Goal: Task Accomplishment & Management: Manage account settings

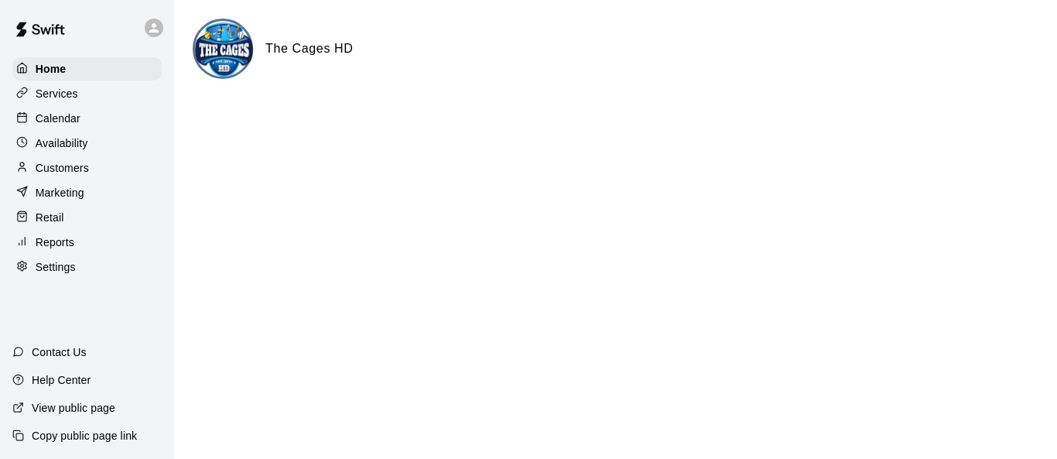
click at [82, 122] on div "Calendar" at bounding box center [86, 118] width 149 height 23
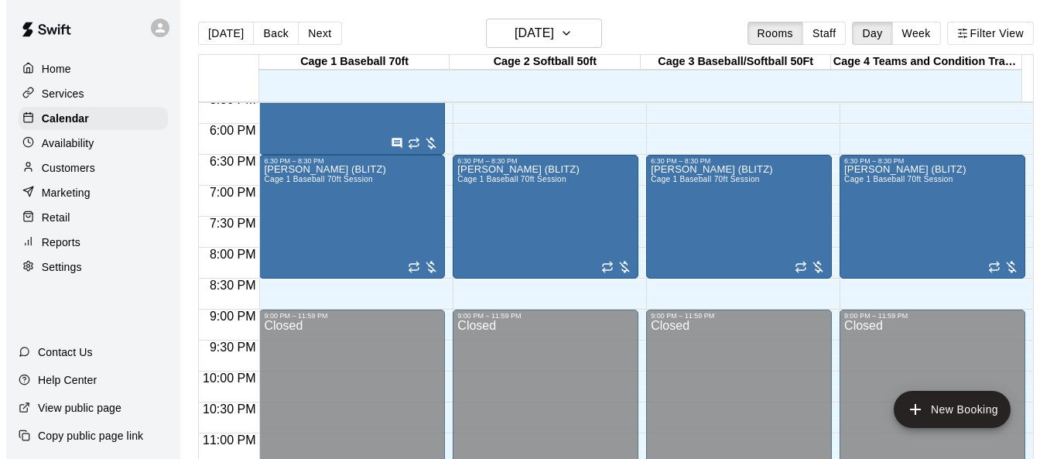
scroll to position [1096, 0]
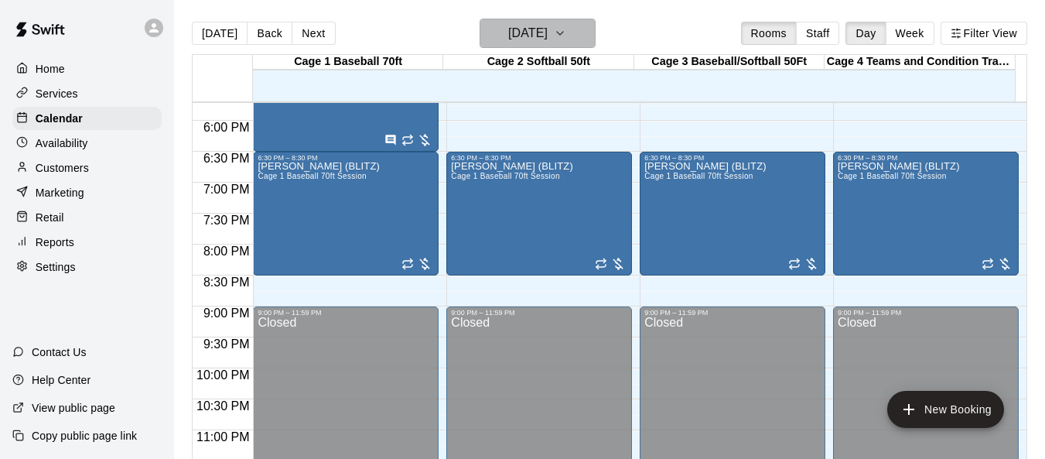
click at [596, 36] on button "[DATE]" at bounding box center [538, 33] width 116 height 29
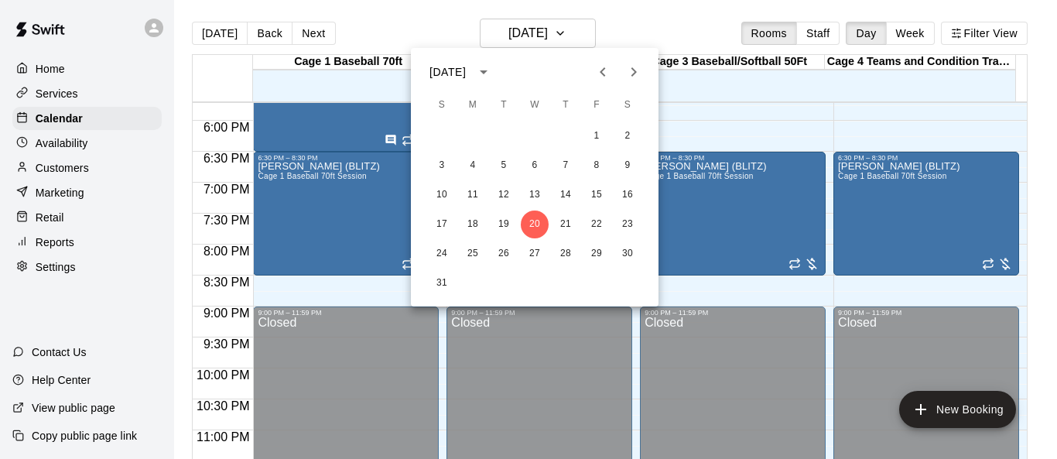
click at [636, 75] on icon "Next month" at bounding box center [633, 72] width 19 height 19
click at [591, 133] on button "5" at bounding box center [596, 136] width 28 height 28
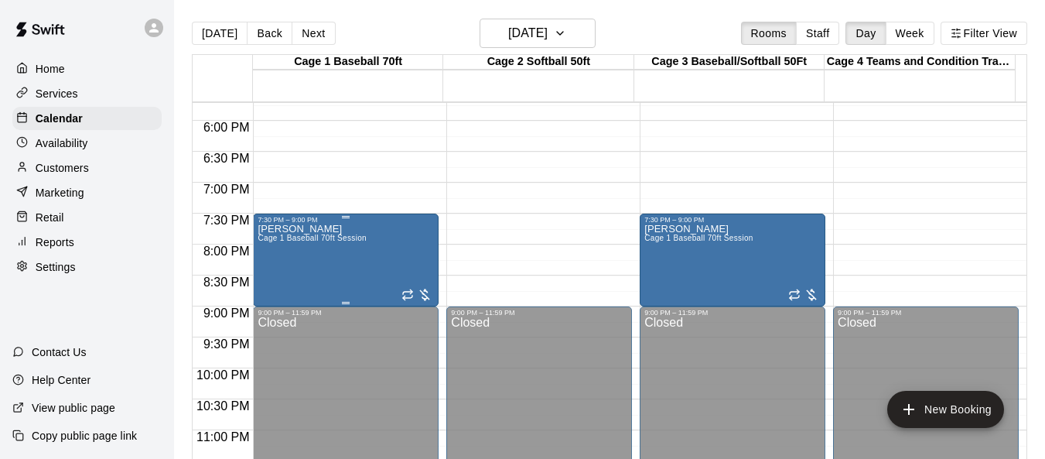
click at [366, 271] on div "[PERSON_NAME] [PERSON_NAME] 1 Baseball 70ft Session" at bounding box center [346, 453] width 176 height 459
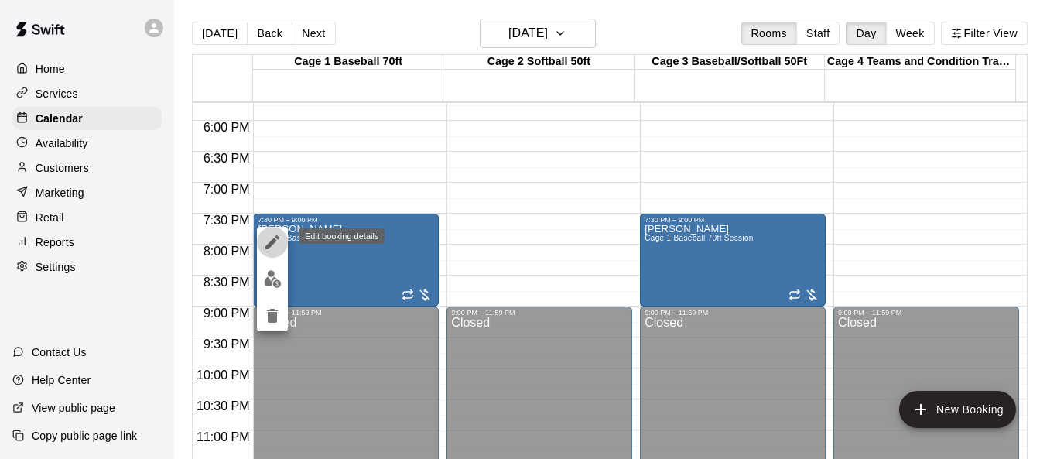
click at [263, 244] on icon "edit" at bounding box center [272, 242] width 19 height 19
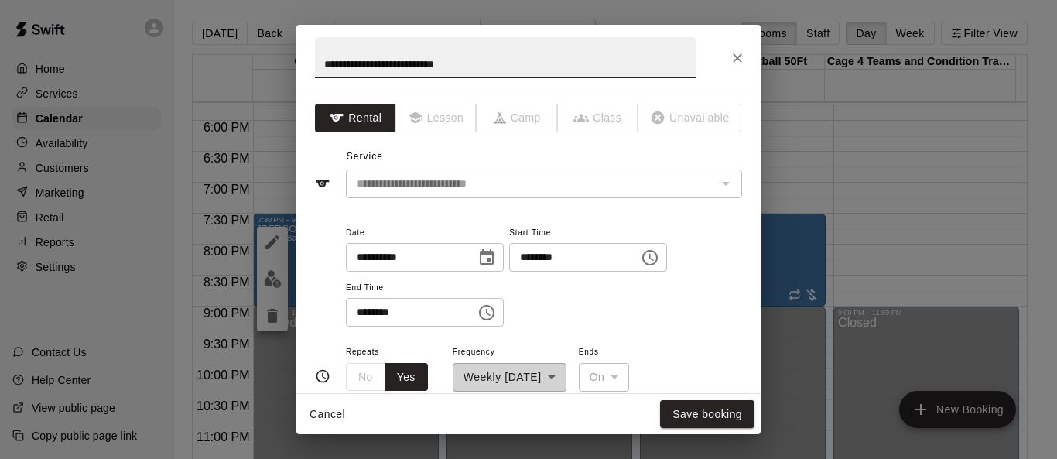
click at [496, 257] on icon "Choose date, selected date is Sep 5, 2025" at bounding box center [486, 257] width 19 height 19
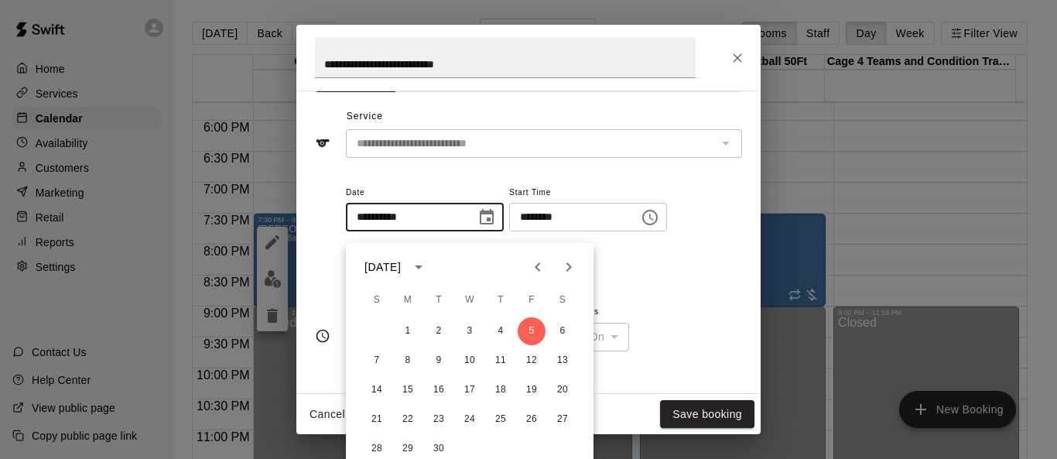
scroll to position [77, 0]
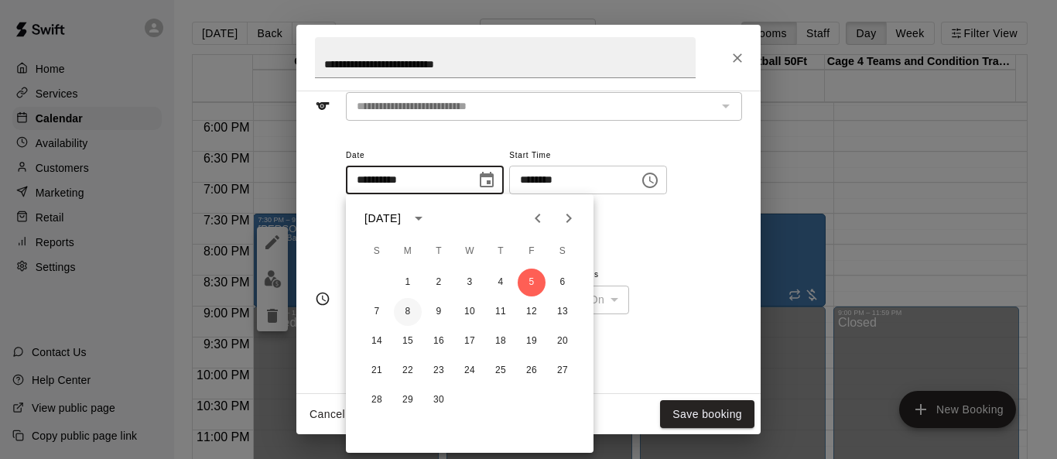
click at [412, 308] on button "8" at bounding box center [408, 312] width 28 height 28
type input "**********"
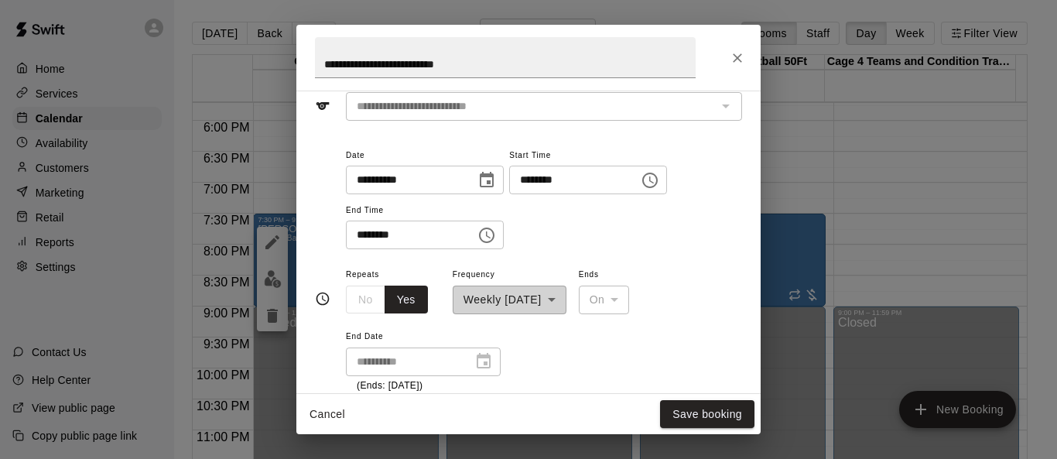
click at [659, 176] on icon "Choose time, selected time is 7:30 PM" at bounding box center [650, 180] width 19 height 19
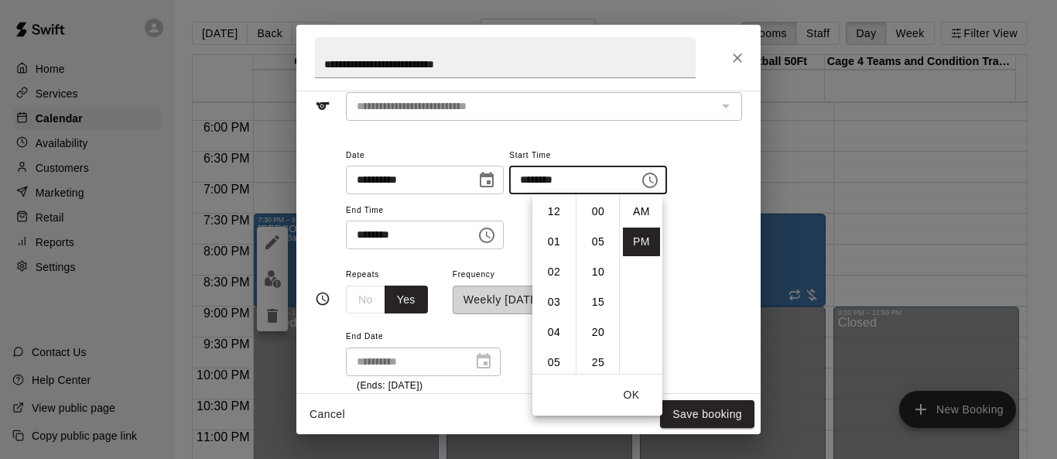
scroll to position [28, 0]
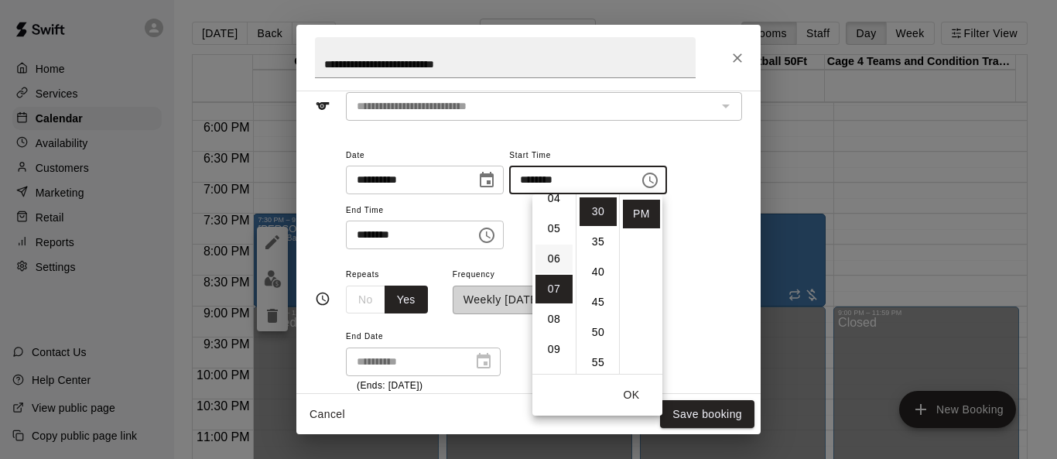
click at [552, 253] on li "06" at bounding box center [553, 258] width 37 height 29
type input "********"
click at [635, 398] on button "OK" at bounding box center [631, 395] width 50 height 29
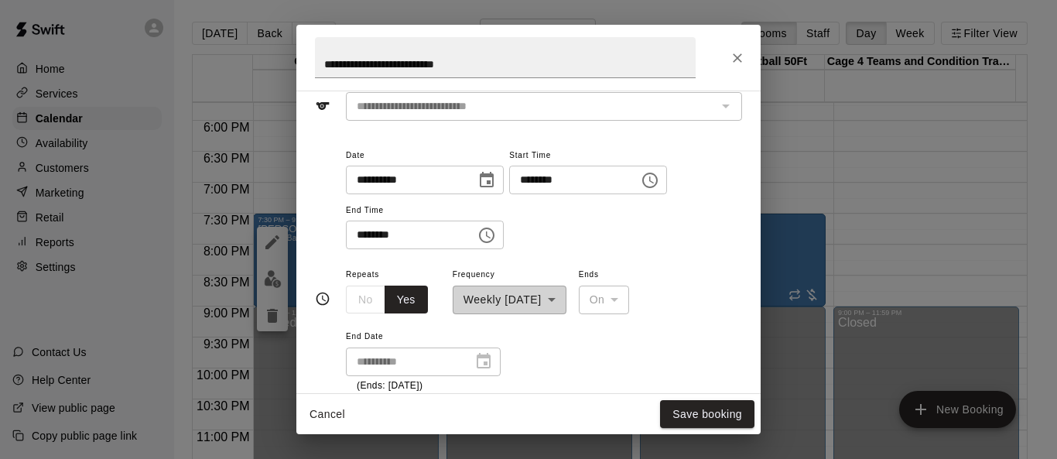
click at [496, 231] on icon "Choose time, selected time is 9:00 PM" at bounding box center [486, 235] width 19 height 19
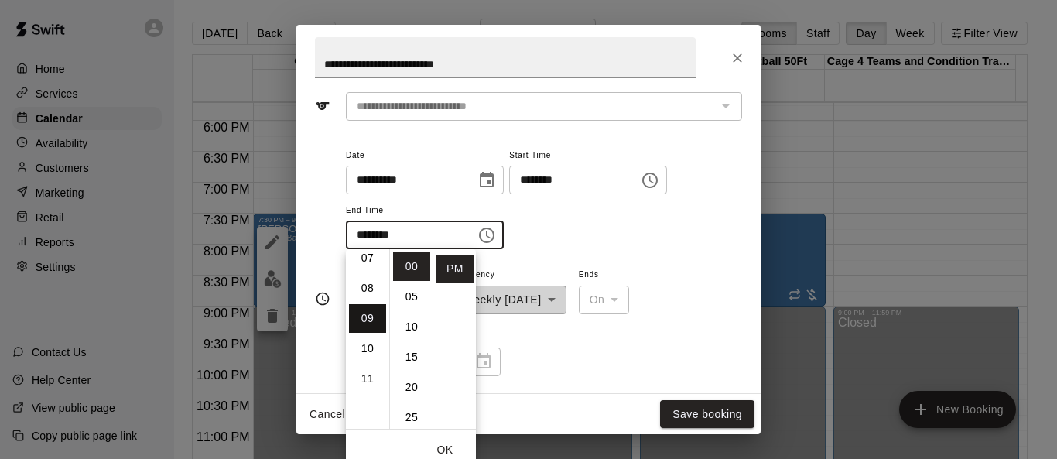
scroll to position [194, 0]
click at [359, 311] on li "08" at bounding box center [367, 313] width 37 height 29
type input "********"
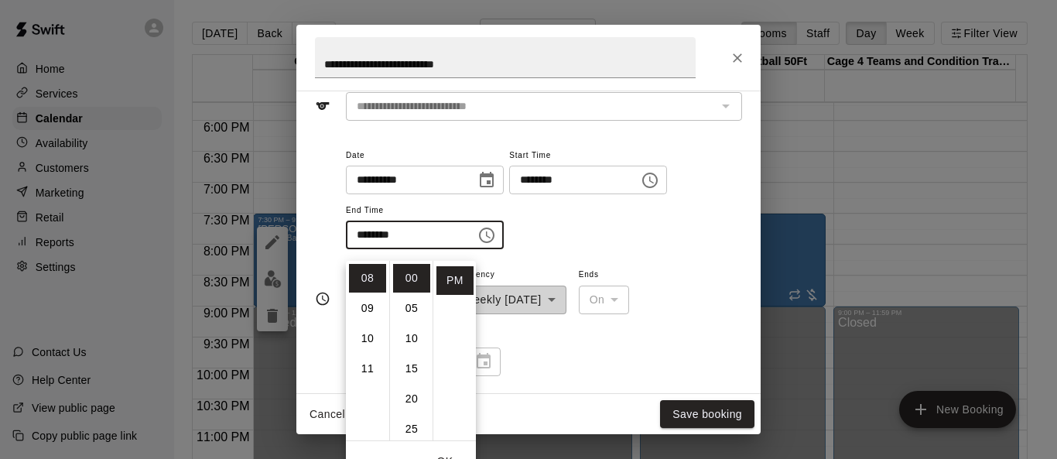
click at [659, 227] on div "**********" at bounding box center [544, 197] width 396 height 104
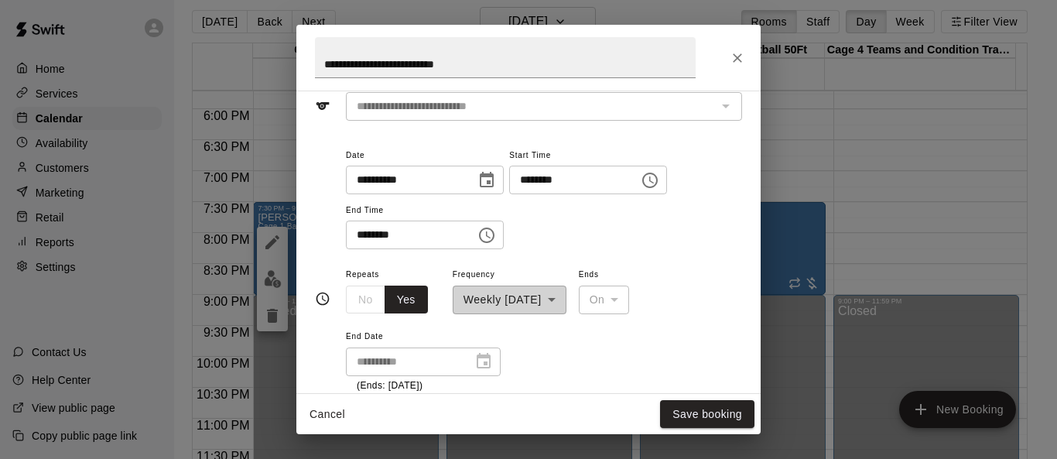
click at [494, 175] on icon "Choose date, selected date is Sep 8, 2025" at bounding box center [487, 179] width 14 height 15
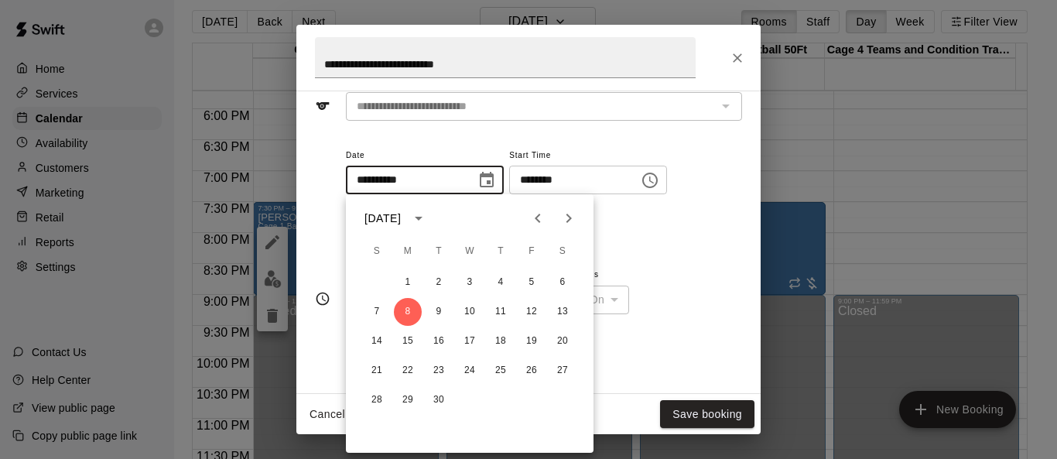
click at [664, 227] on div "**********" at bounding box center [544, 197] width 396 height 104
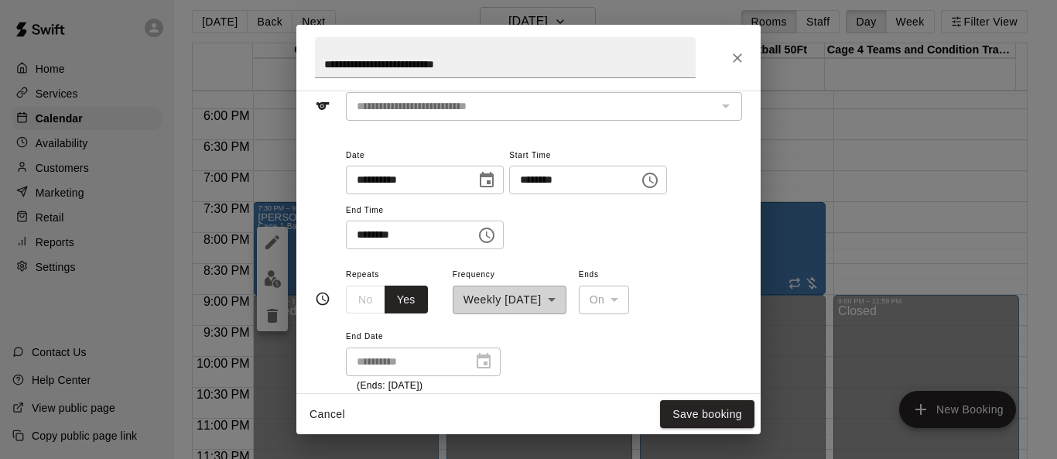
click at [566, 301] on div "**********" at bounding box center [510, 290] width 114 height 50
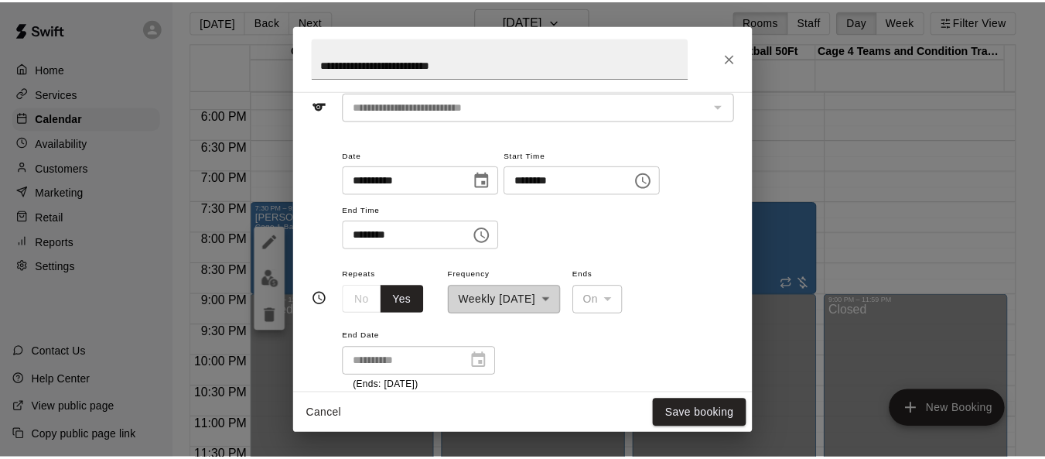
scroll to position [232, 0]
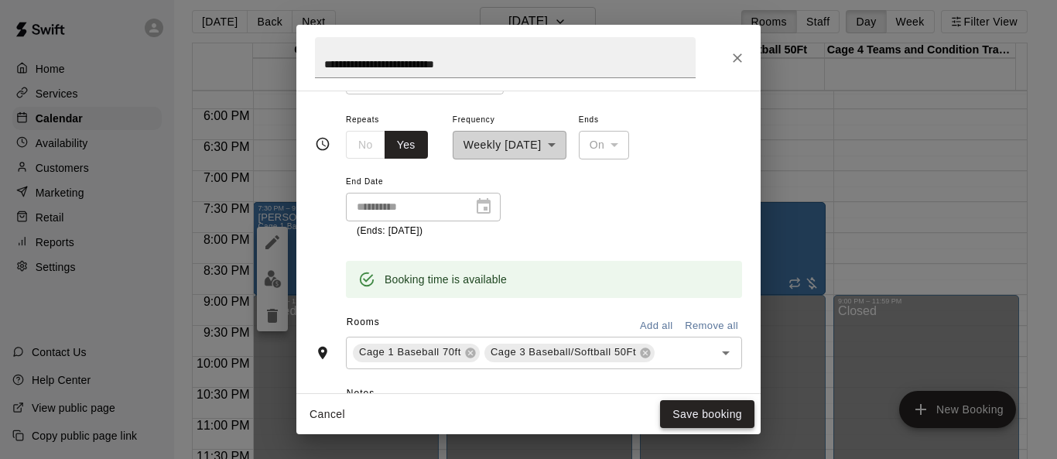
click at [698, 413] on button "Save booking" at bounding box center [707, 414] width 94 height 29
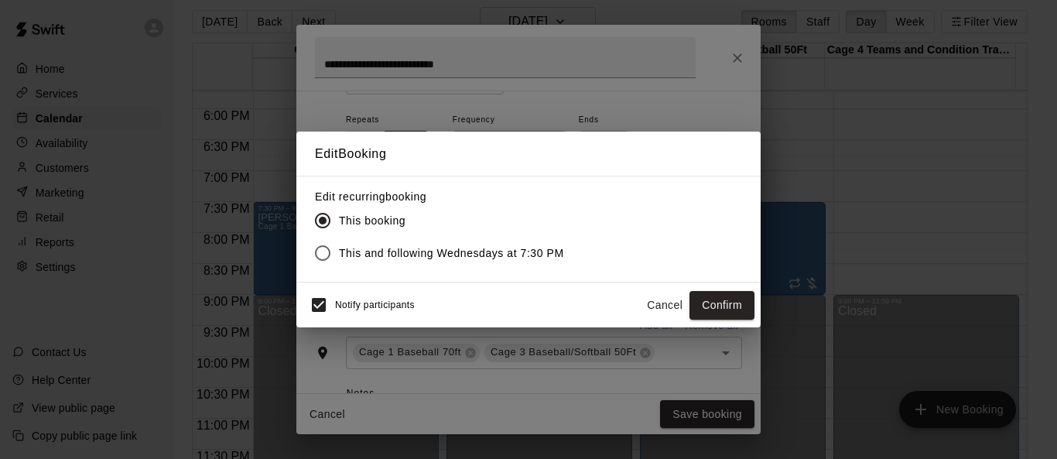
click at [470, 253] on span "This and following Wednesdays at 7:30 PM" at bounding box center [451, 253] width 225 height 16
click at [698, 297] on button "Confirm" at bounding box center [721, 305] width 65 height 29
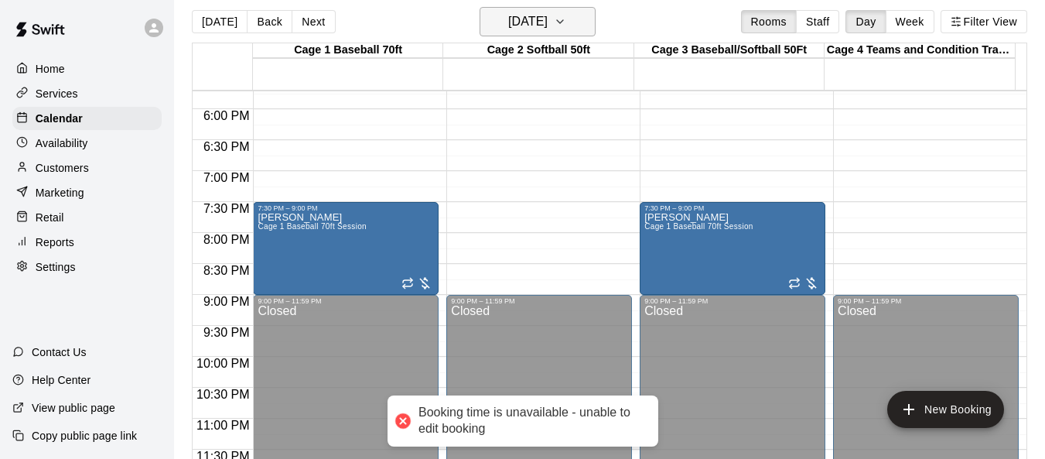
click at [566, 24] on icon "button" at bounding box center [560, 21] width 12 height 19
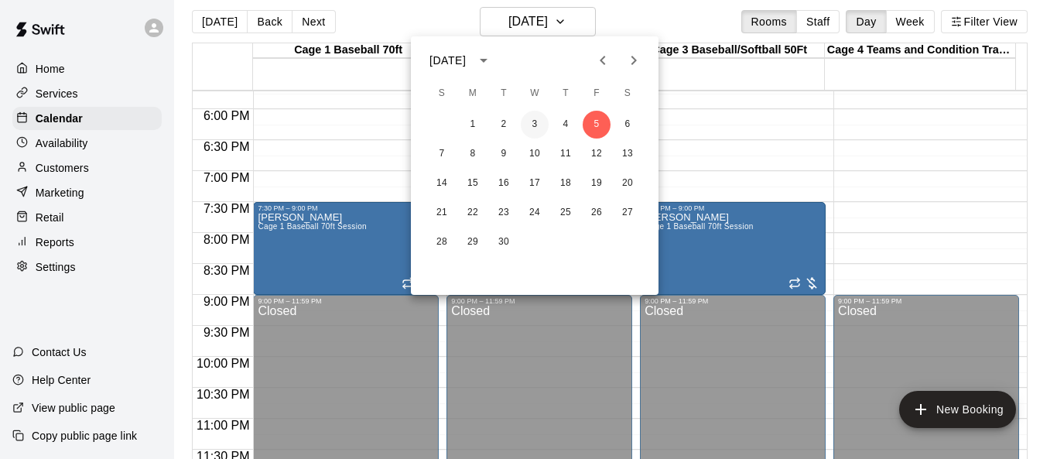
click at [535, 125] on button "3" at bounding box center [535, 125] width 28 height 28
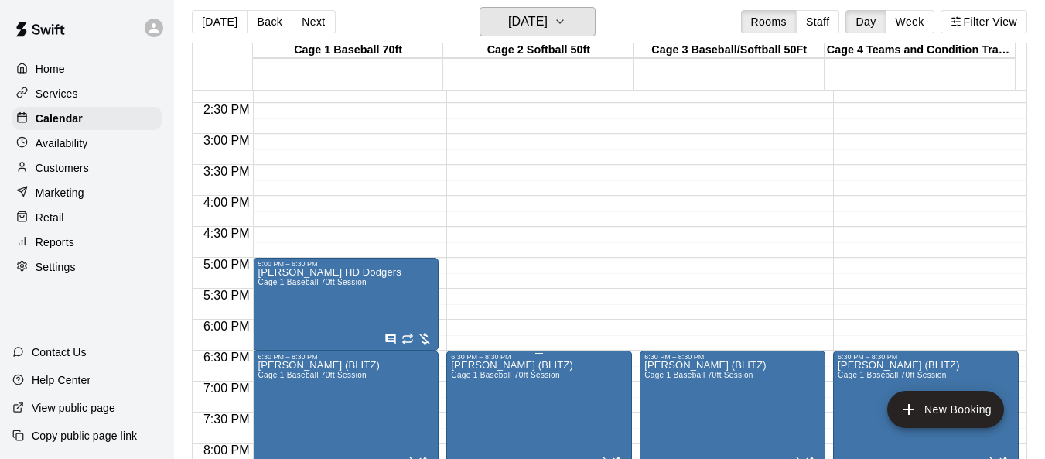
scroll to position [864, 0]
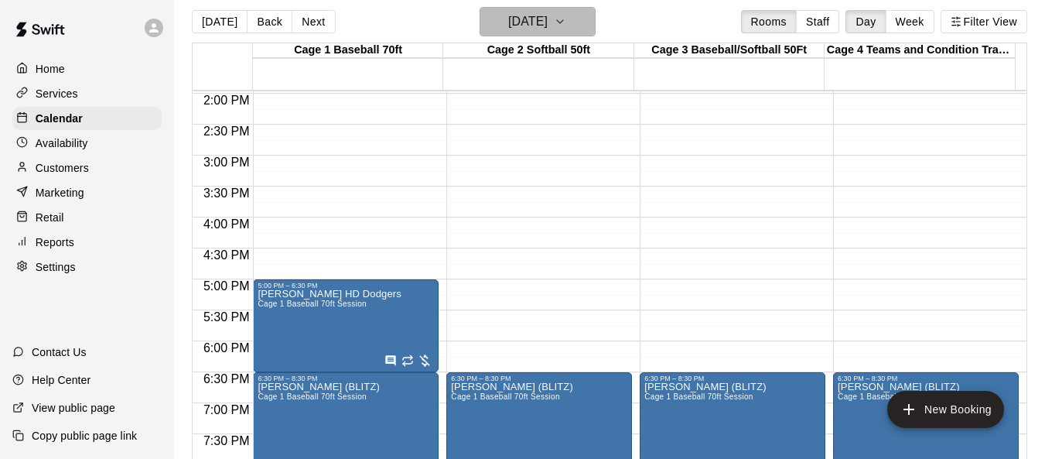
click at [596, 24] on button "[DATE]" at bounding box center [538, 21] width 116 height 29
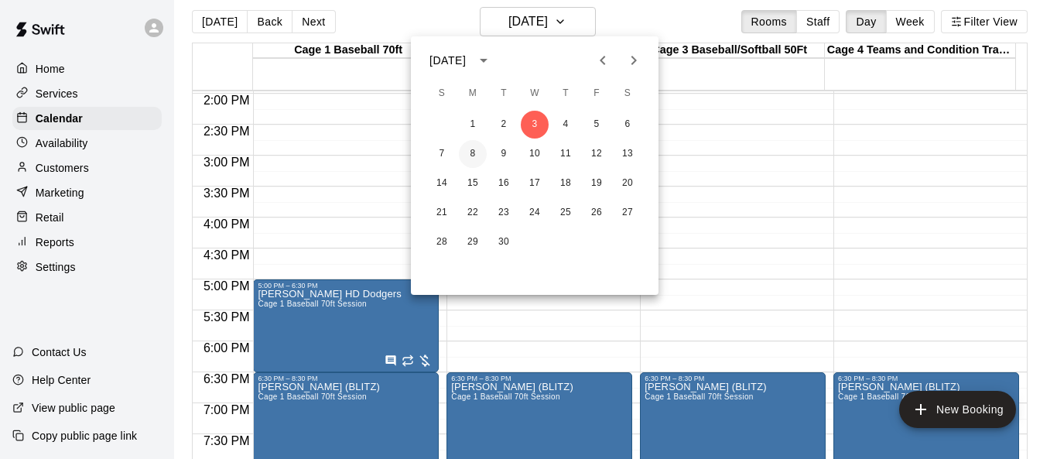
click at [472, 150] on button "8" at bounding box center [473, 154] width 28 height 28
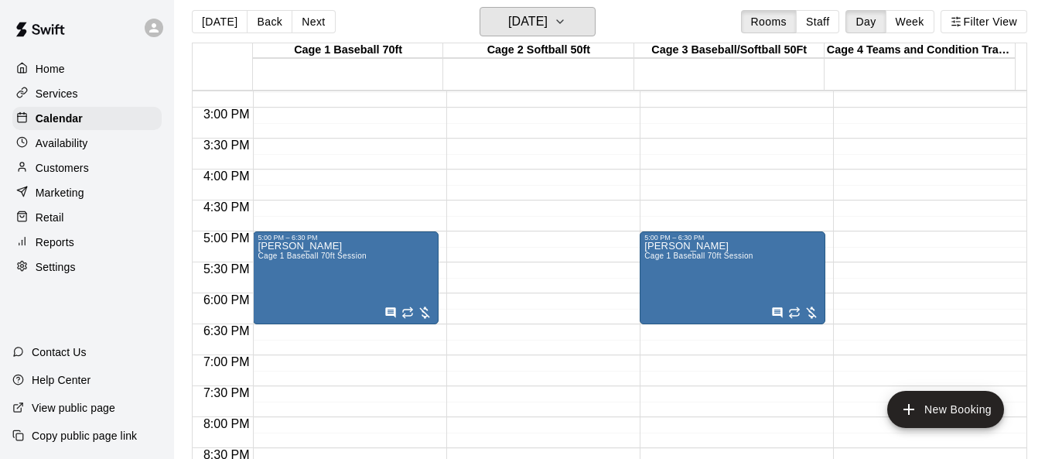
scroll to position [881, 0]
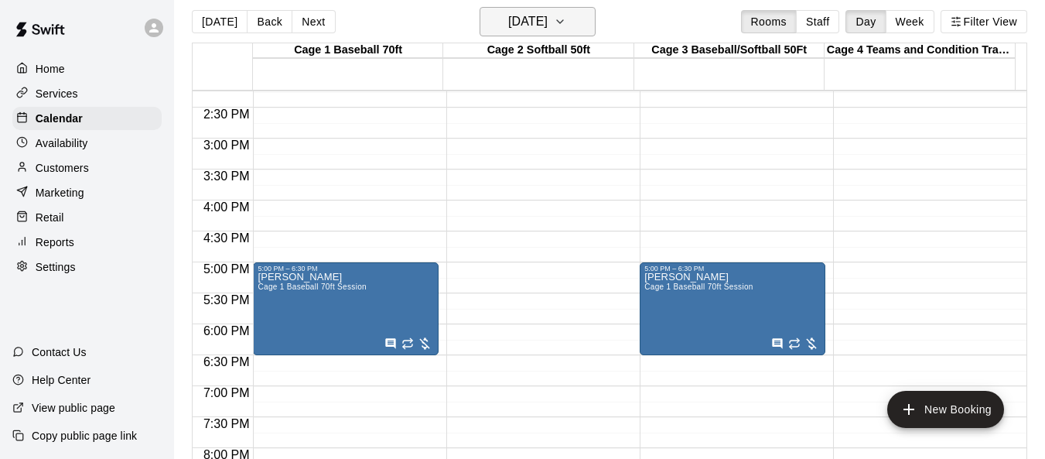
click at [566, 23] on icon "button" at bounding box center [560, 21] width 12 height 19
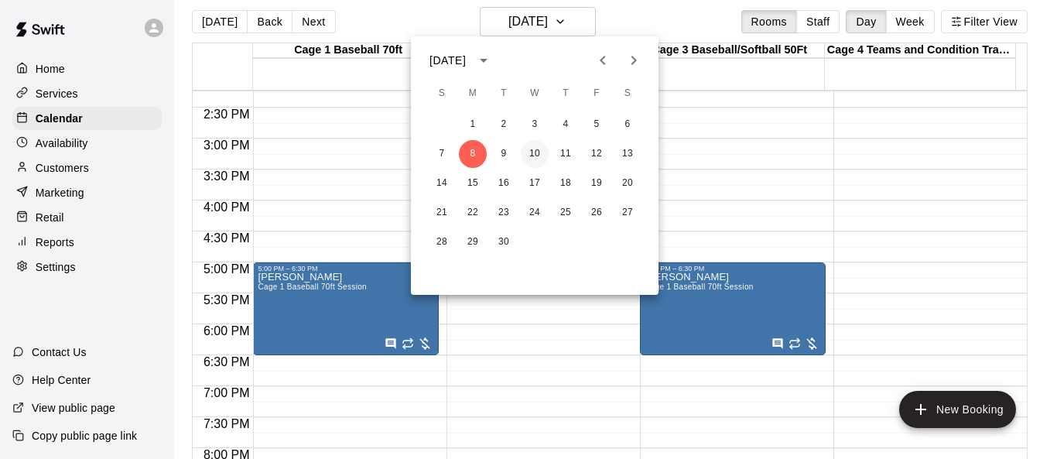
click at [532, 161] on button "10" at bounding box center [535, 154] width 28 height 28
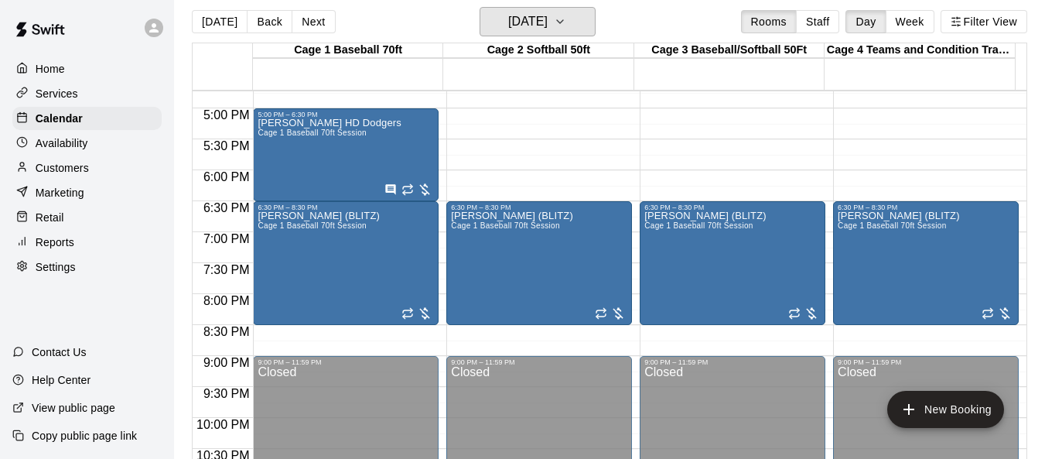
scroll to position [1036, 0]
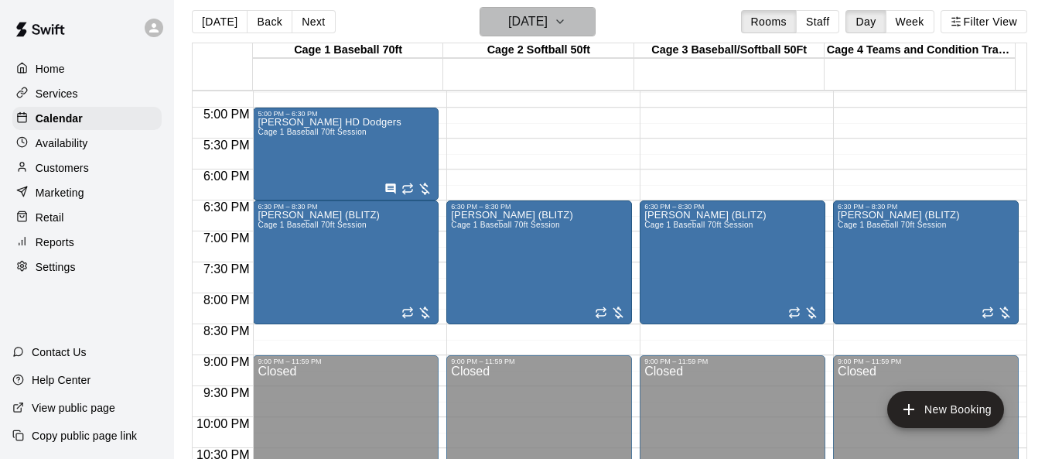
click at [566, 24] on icon "button" at bounding box center [560, 21] width 12 height 19
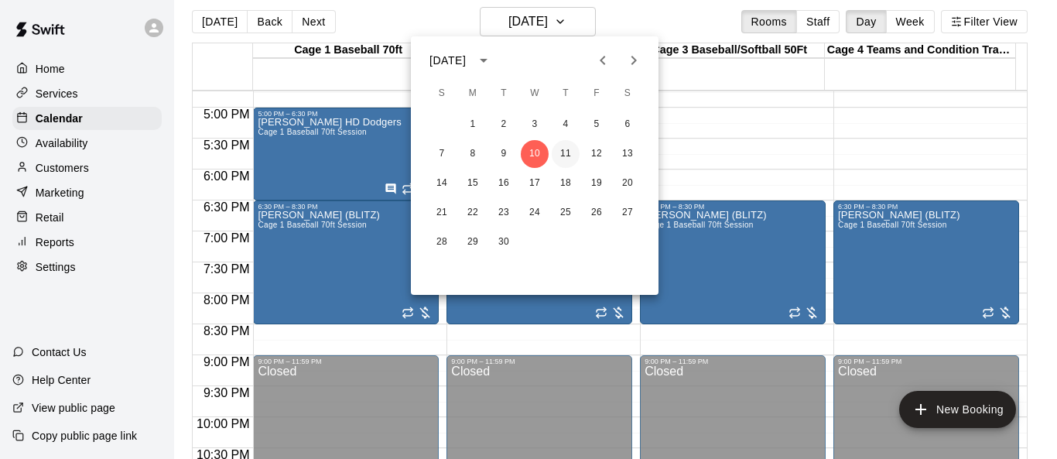
click at [567, 159] on button "11" at bounding box center [566, 154] width 28 height 28
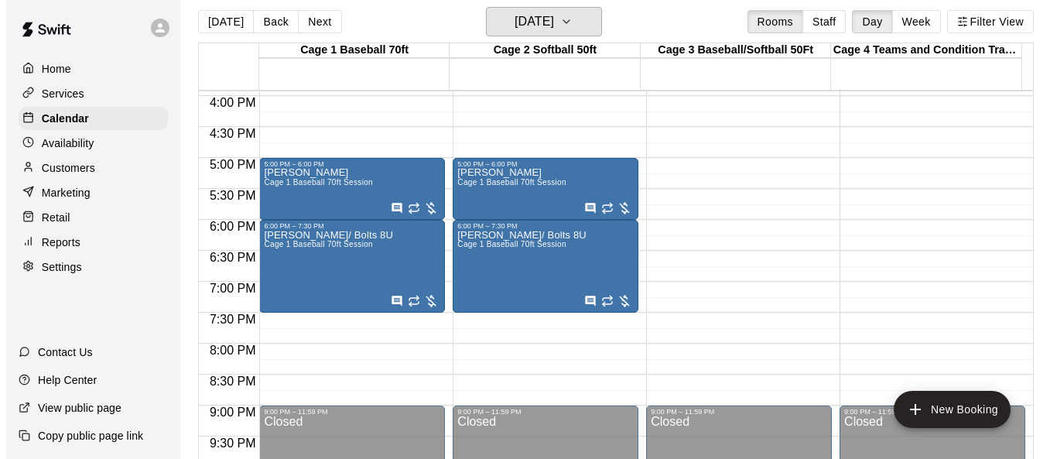
scroll to position [958, 0]
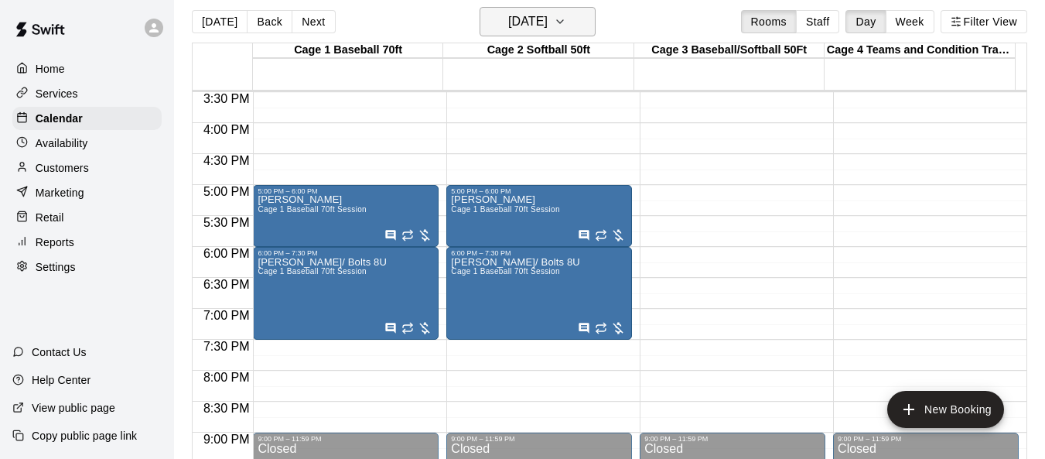
click at [566, 18] on icon "button" at bounding box center [560, 21] width 12 height 19
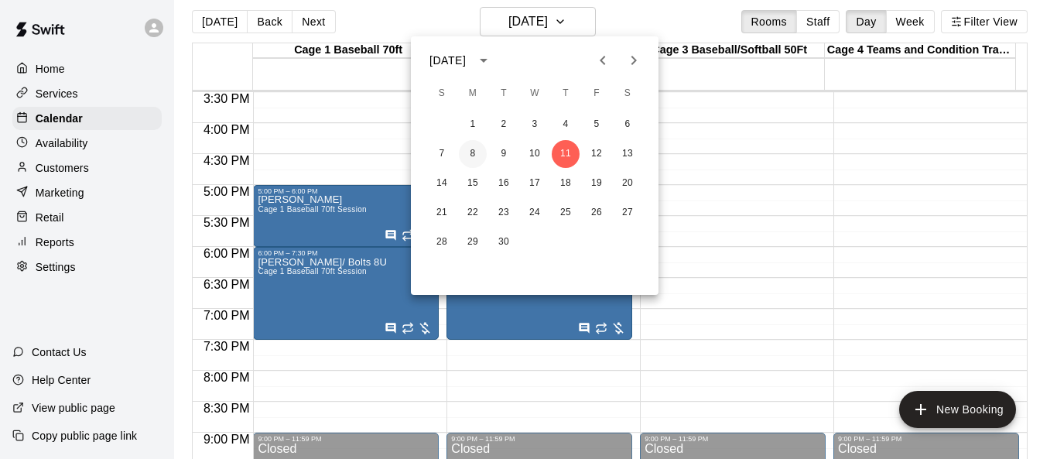
click at [470, 149] on button "8" at bounding box center [473, 154] width 28 height 28
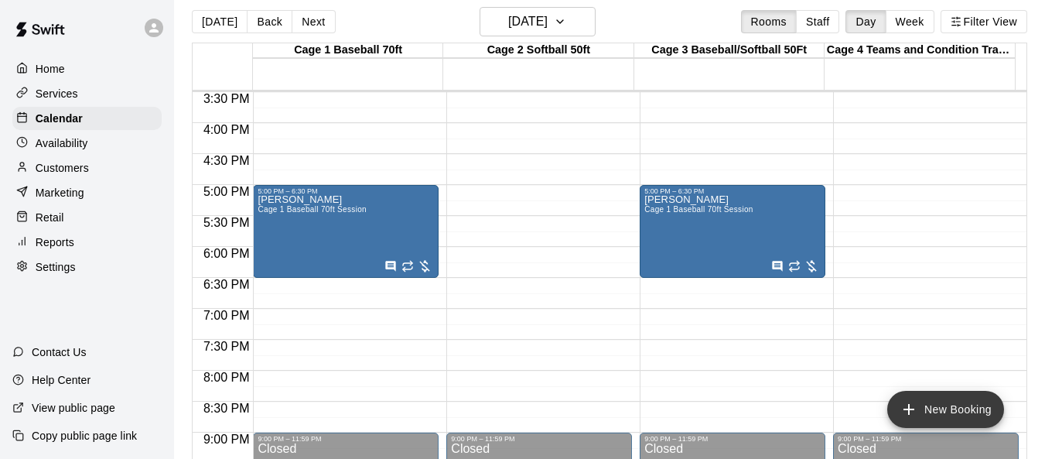
click at [698, 415] on button "New Booking" at bounding box center [945, 409] width 117 height 37
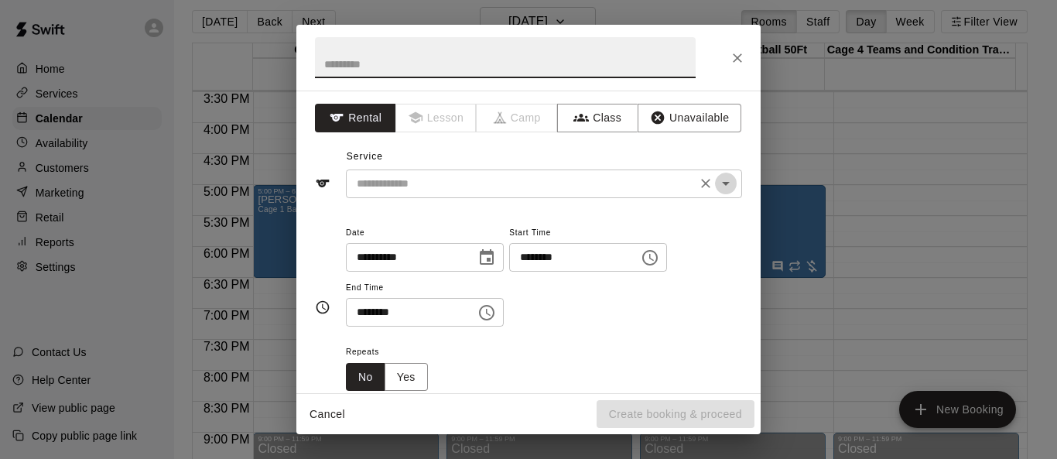
click at [698, 180] on icon "Open" at bounding box center [725, 183] width 19 height 19
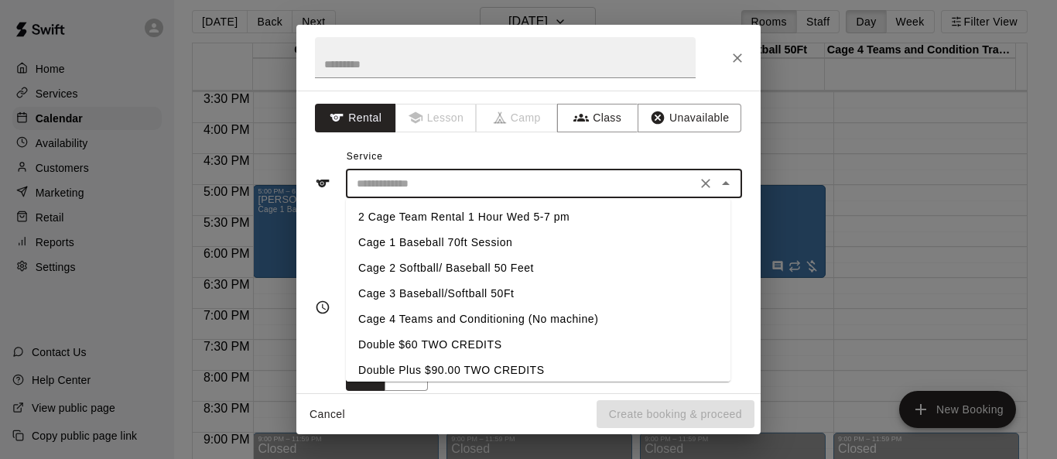
click at [479, 235] on li "Cage 1 Baseball 70ft Session" at bounding box center [538, 243] width 384 height 26
type input "**********"
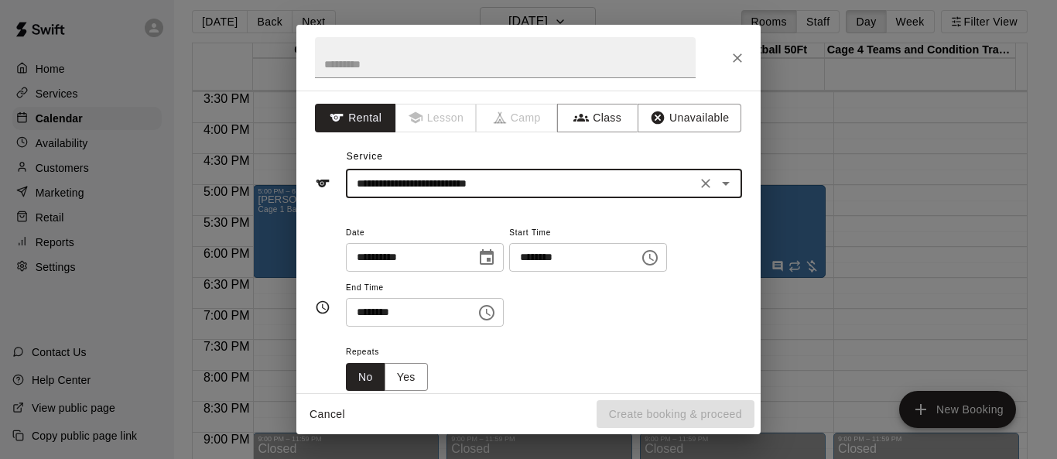
click at [659, 261] on icon "Choose time, selected time is 7:00 AM" at bounding box center [650, 257] width 19 height 19
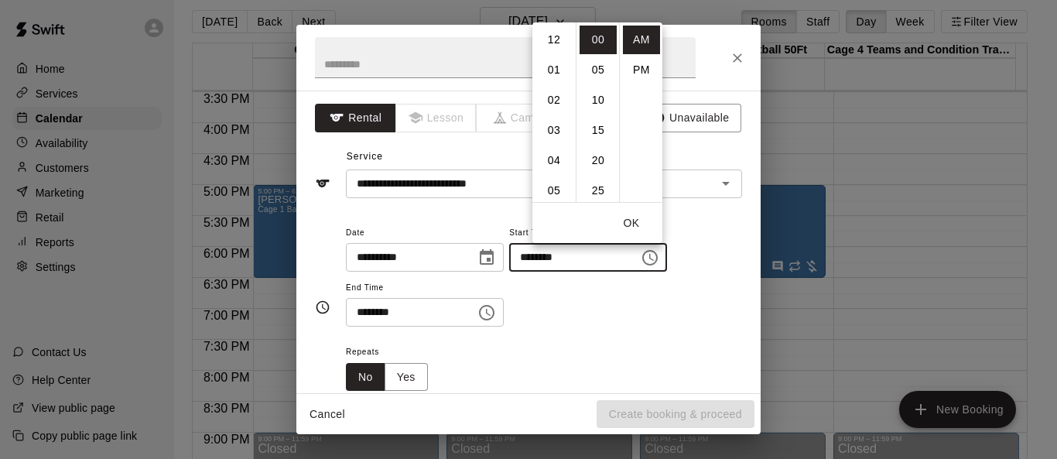
scroll to position [211, 0]
click at [553, 80] on li "06" at bounding box center [553, 87] width 37 height 29
click at [591, 73] on li "30" at bounding box center [597, 66] width 37 height 29
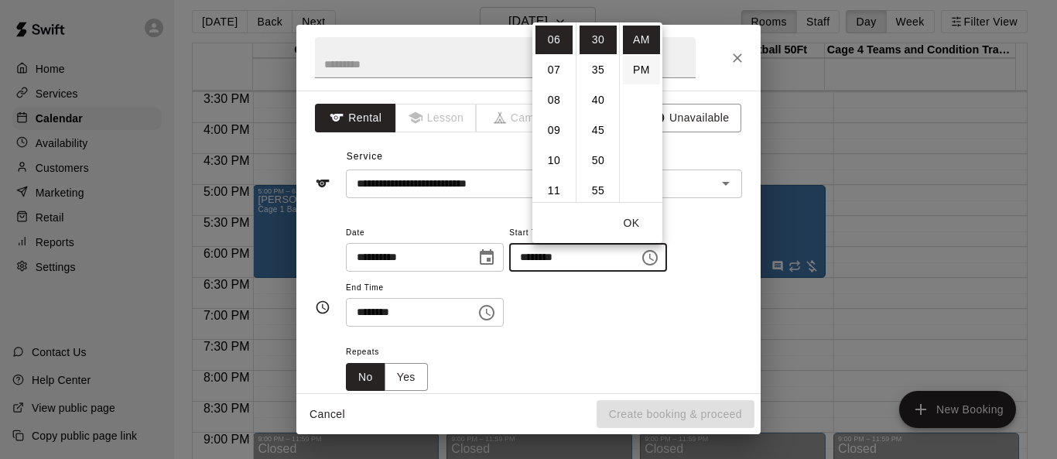
click at [642, 72] on li "PM" at bounding box center [641, 70] width 37 height 29
type input "********"
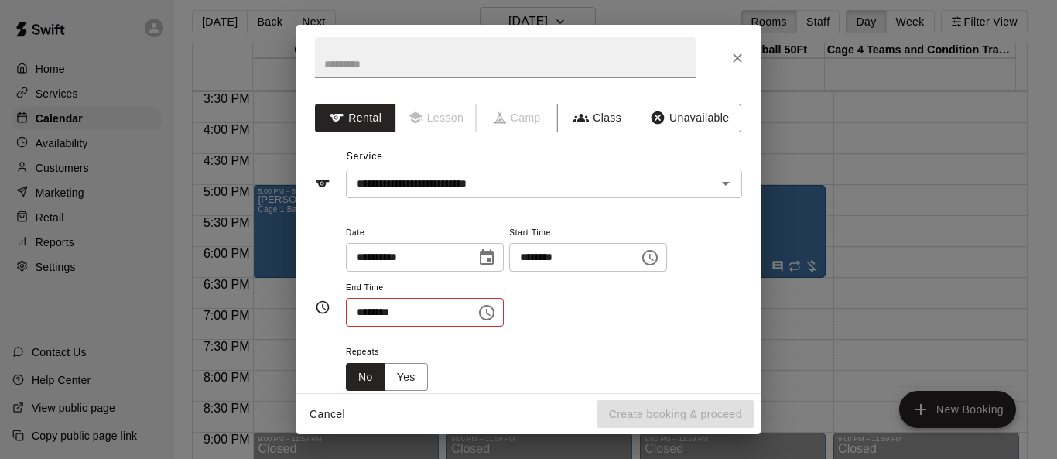
click at [494, 311] on icon "Choose time, selected time is 7:30 AM" at bounding box center [486, 312] width 15 height 15
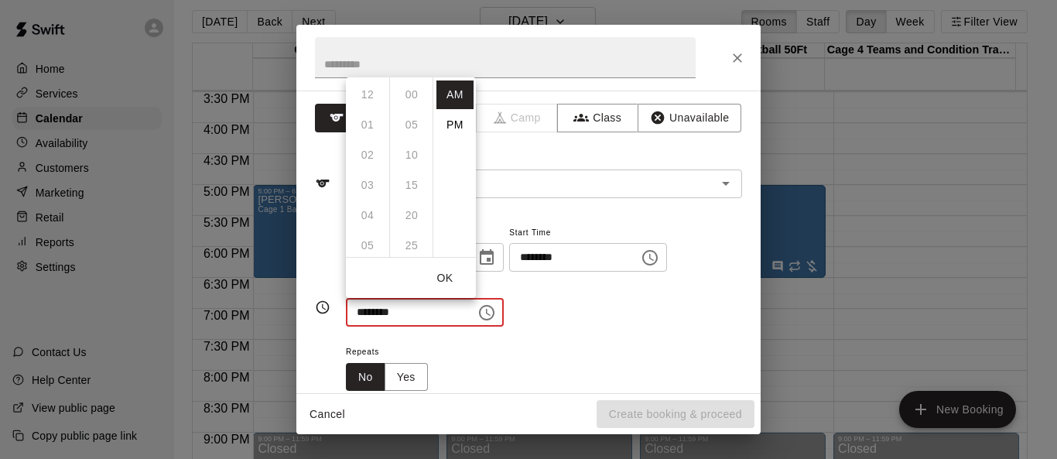
scroll to position [181, 0]
click at [458, 125] on li "PM" at bounding box center [454, 125] width 37 height 29
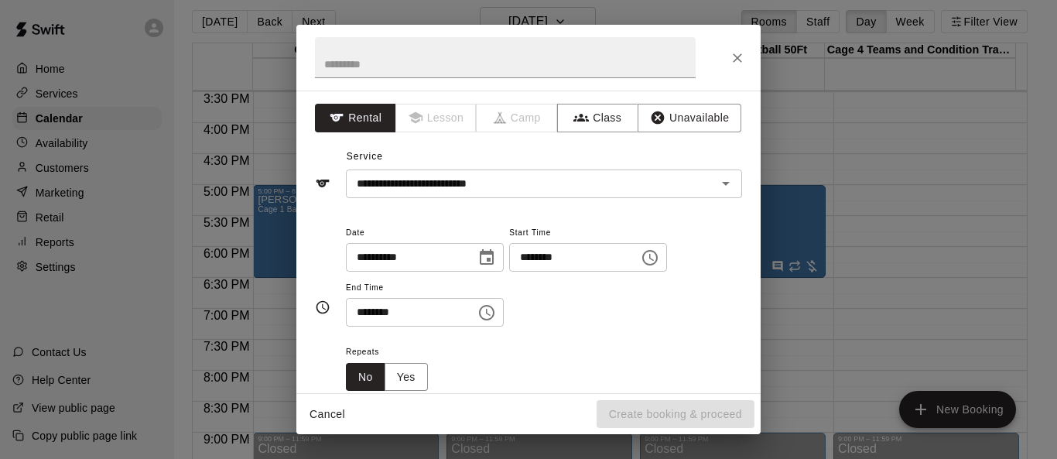
scroll to position [28, 0]
click at [496, 311] on icon "Choose time, selected time is 7:30 PM" at bounding box center [486, 312] width 19 height 19
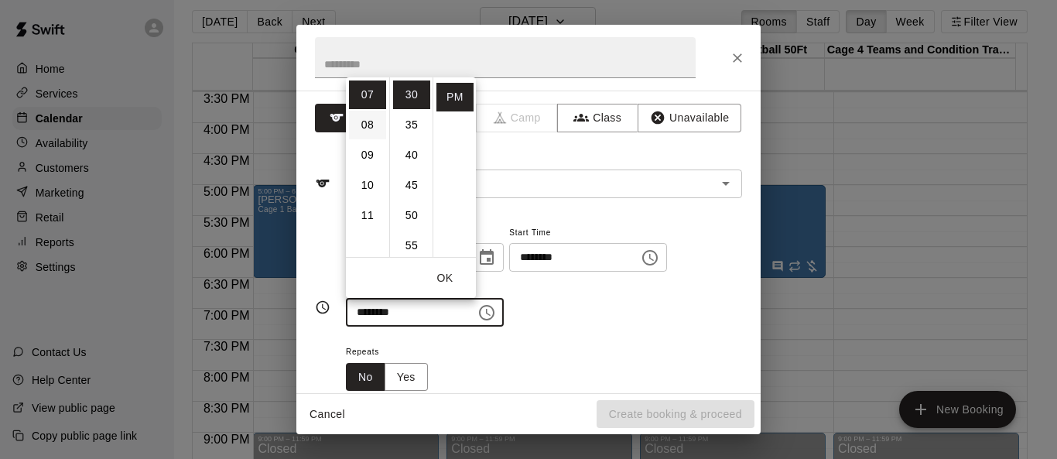
click at [371, 118] on li "08" at bounding box center [367, 125] width 37 height 29
click at [412, 101] on li "00" at bounding box center [411, 94] width 37 height 29
type input "********"
click at [450, 272] on button "OK" at bounding box center [445, 278] width 50 height 29
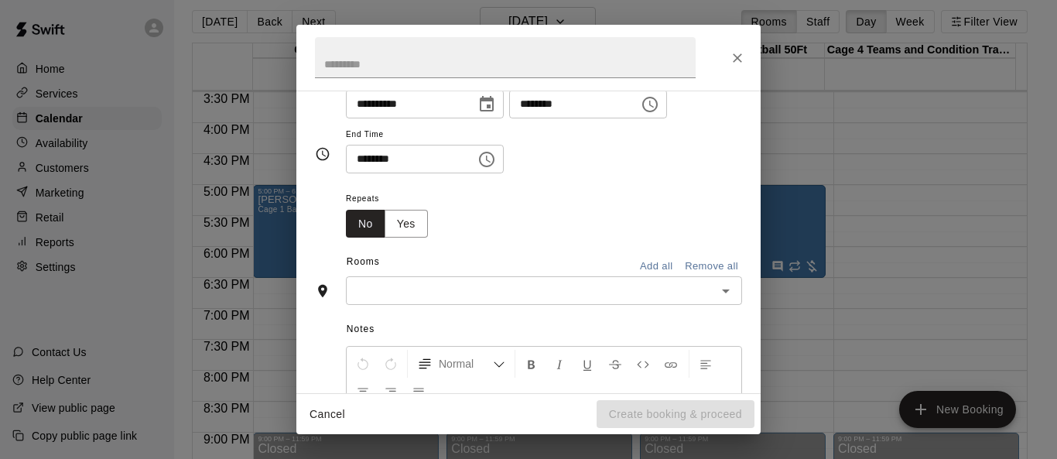
scroll to position [155, 0]
click at [410, 224] on button "Yes" at bounding box center [405, 222] width 43 height 29
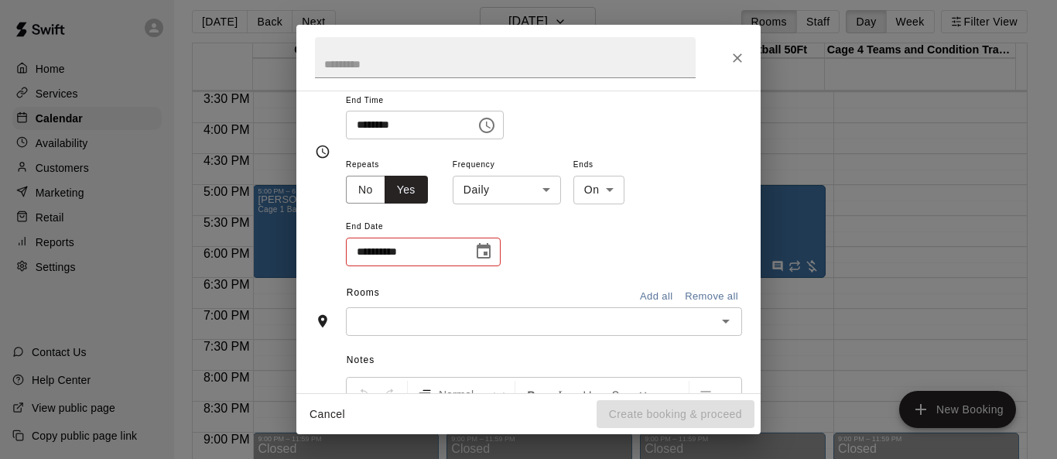
click at [550, 190] on body "Home Services Calendar Availability Customers Marketing Retail Reports Settings…" at bounding box center [528, 229] width 1057 height 483
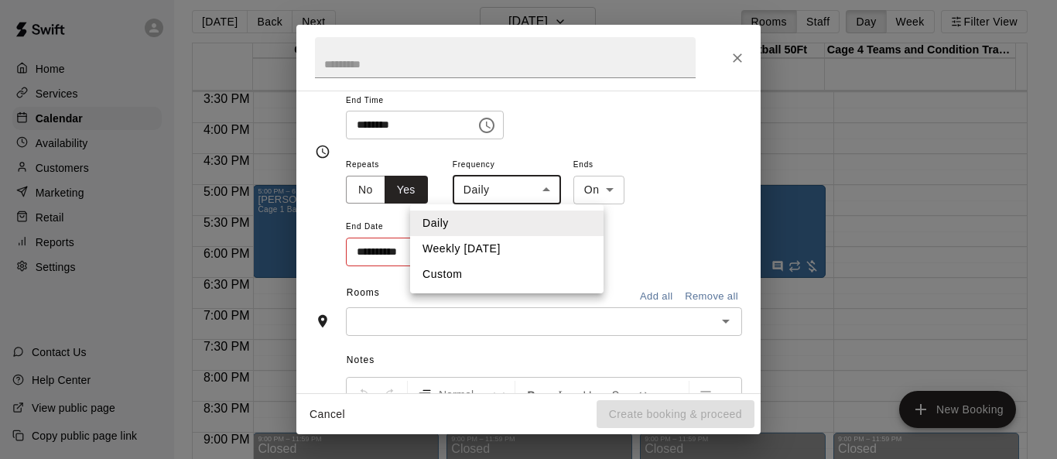
click at [477, 248] on li "Weekly [DATE]" at bounding box center [506, 249] width 193 height 26
type input "******"
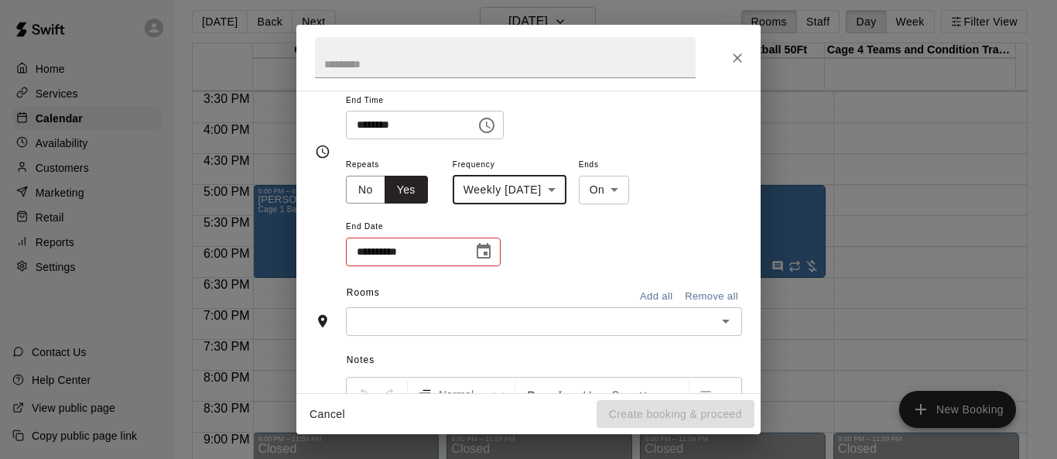
click at [481, 248] on icon "Choose date" at bounding box center [484, 250] width 14 height 15
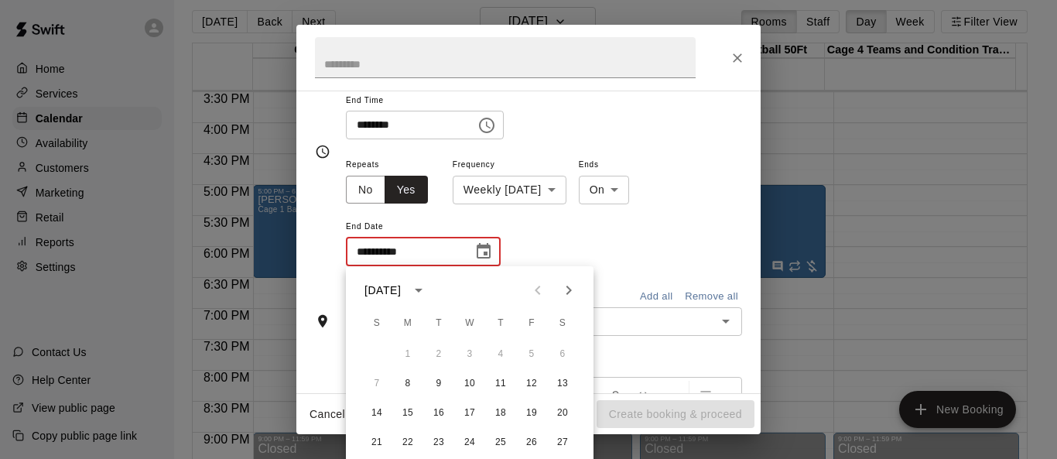
click at [567, 291] on icon "Next month" at bounding box center [568, 290] width 19 height 19
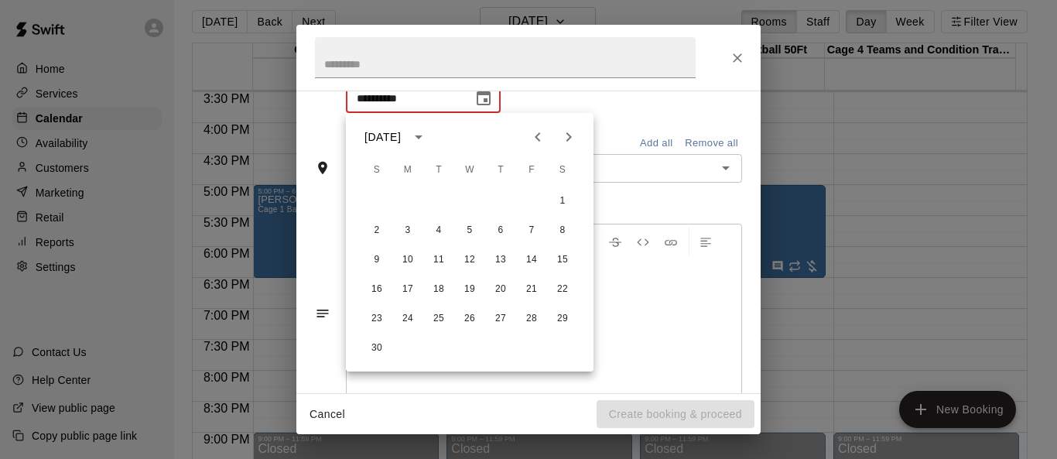
scroll to position [342, 0]
click at [406, 317] on button "24" at bounding box center [408, 317] width 28 height 28
type input "**********"
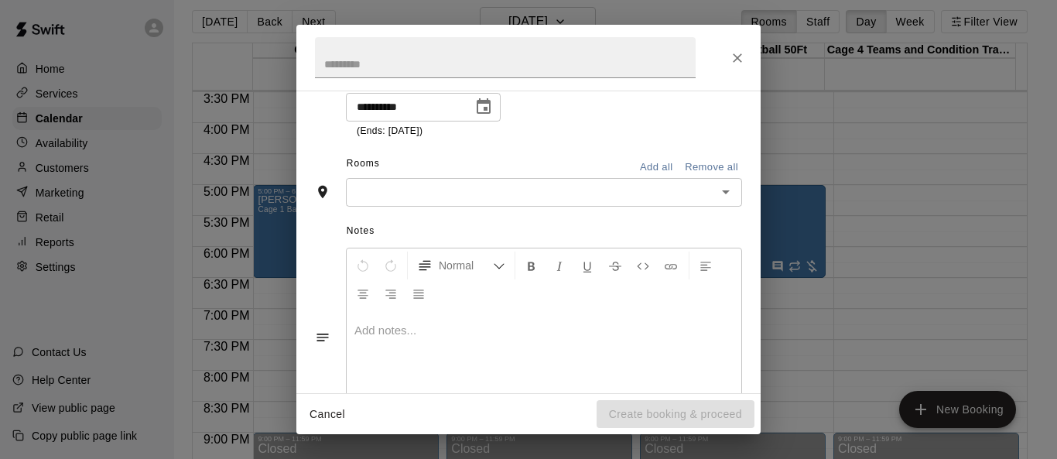
click at [698, 199] on icon "Open" at bounding box center [725, 192] width 19 height 19
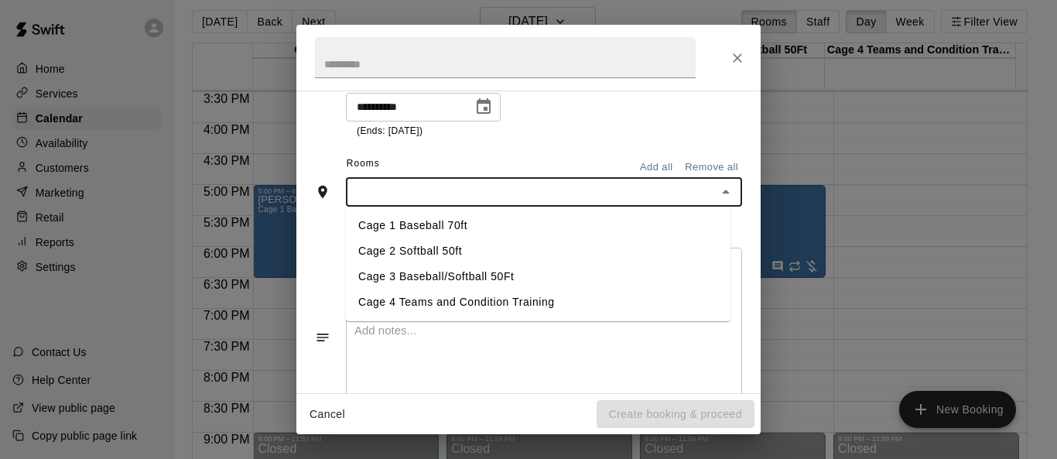
click at [433, 232] on li "Cage 1 Baseball 70ft" at bounding box center [538, 226] width 384 height 26
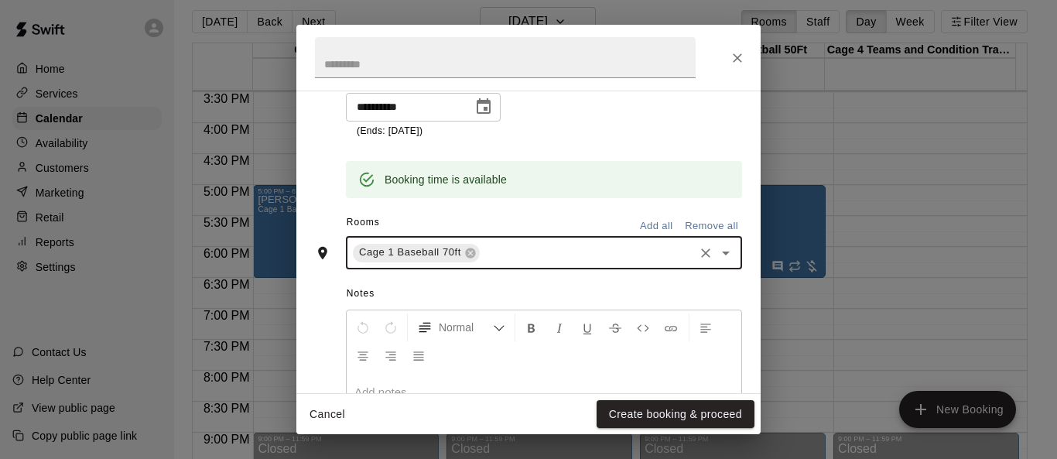
click at [698, 245] on icon "Open" at bounding box center [725, 253] width 19 height 19
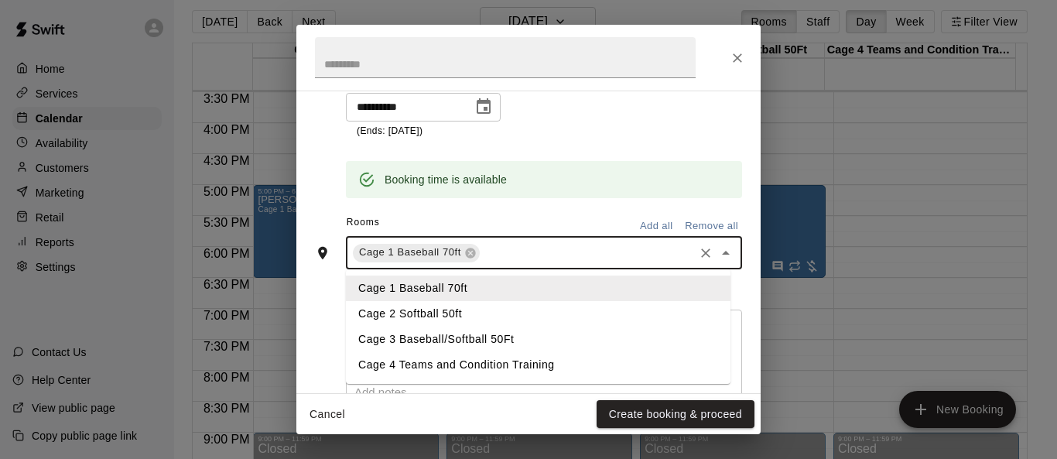
click at [490, 328] on li "Cage 3 Baseball/Softball 50Ft" at bounding box center [538, 339] width 384 height 26
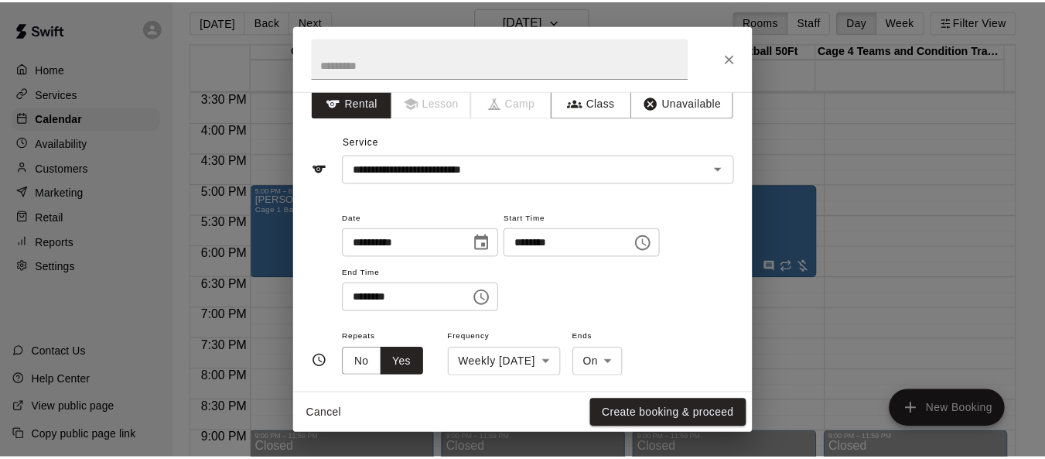
scroll to position [13, 0]
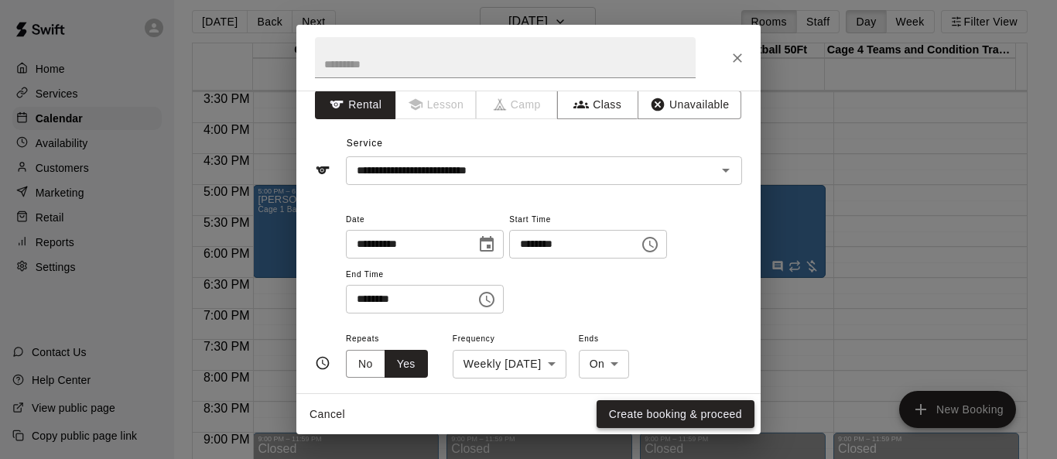
click at [671, 413] on button "Create booking & proceed" at bounding box center [675, 414] width 158 height 29
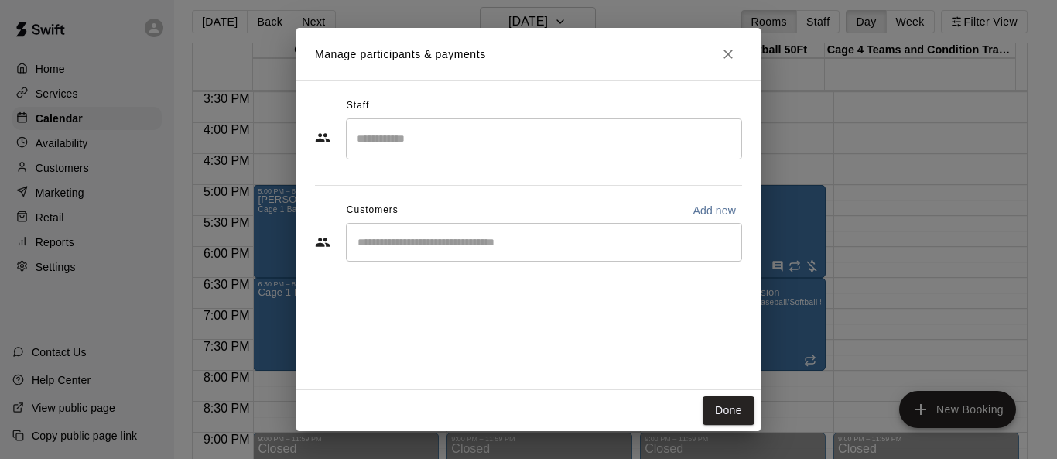
click at [477, 244] on input "Start typing to search customers..." at bounding box center [544, 241] width 382 height 15
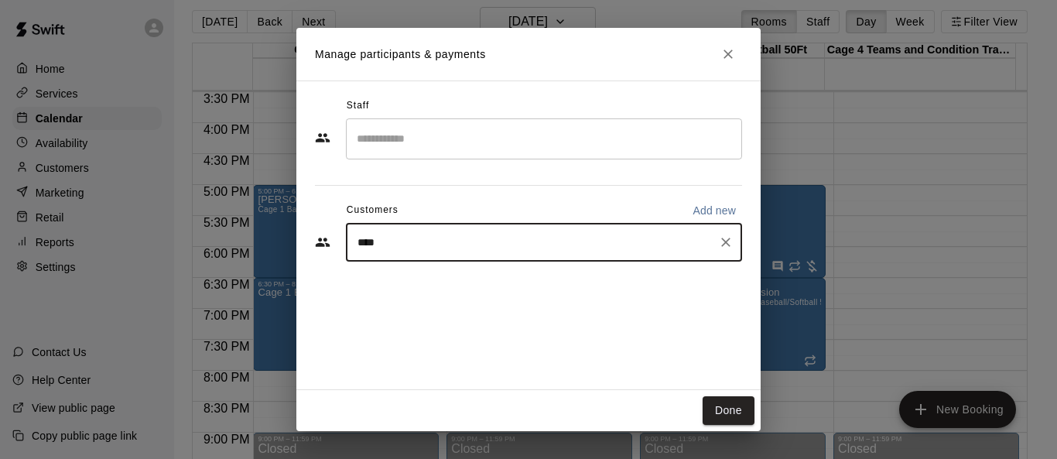
type input "*****"
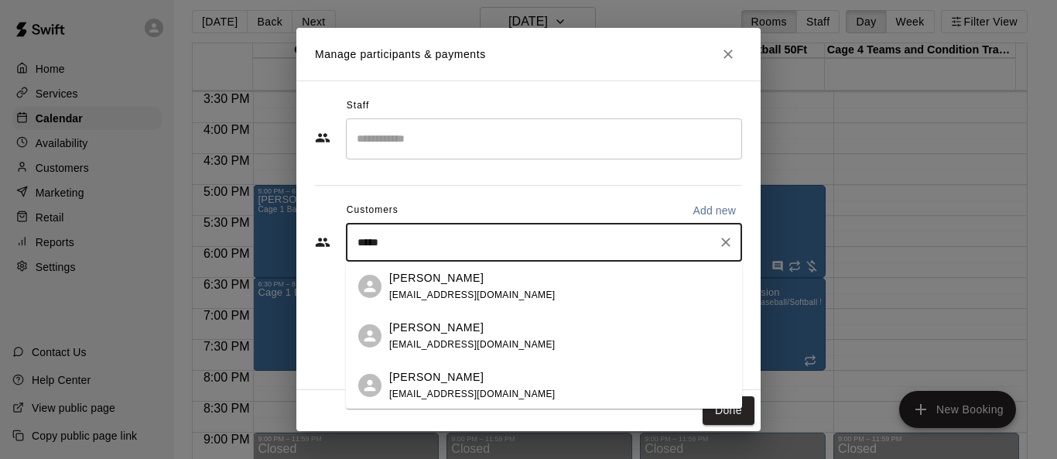
click at [416, 295] on span "[EMAIL_ADDRESS][DOMAIN_NAME]" at bounding box center [472, 294] width 166 height 11
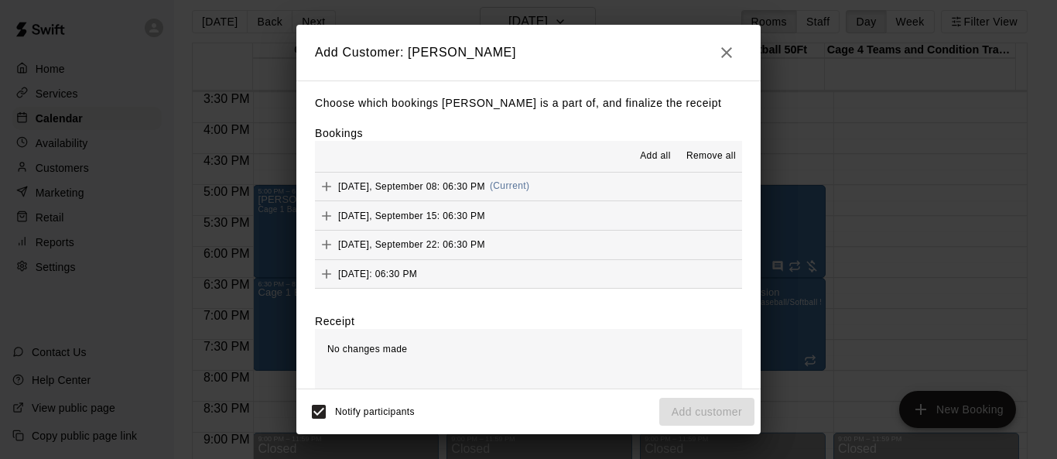
click at [650, 158] on span "Add all" at bounding box center [655, 156] width 31 height 15
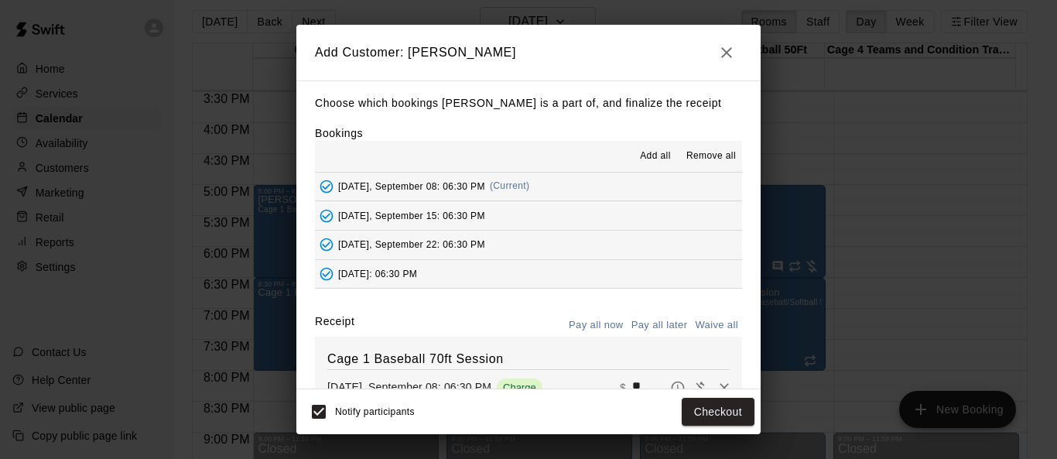
click at [649, 323] on button "Pay all later" at bounding box center [659, 325] width 64 height 24
click at [694, 405] on button "Add customer" at bounding box center [706, 412] width 95 height 29
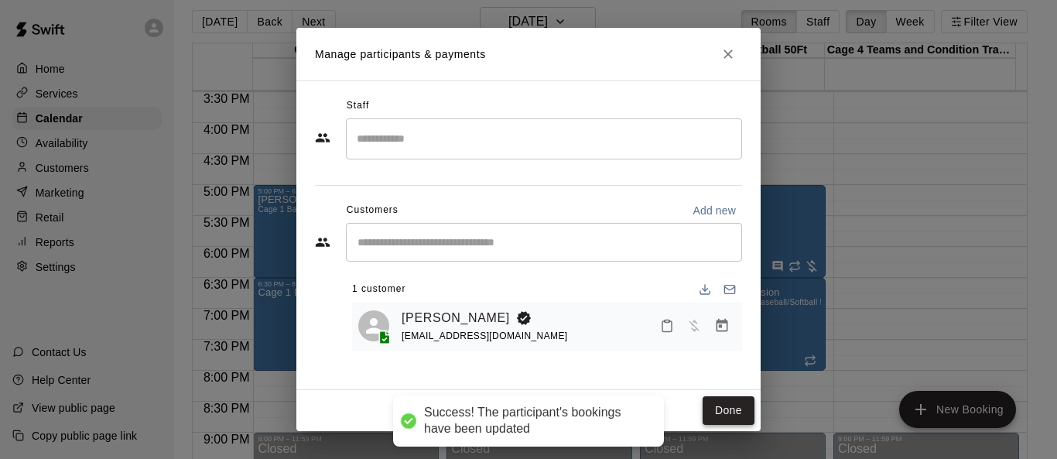
click at [698, 405] on button "Done" at bounding box center [728, 410] width 52 height 29
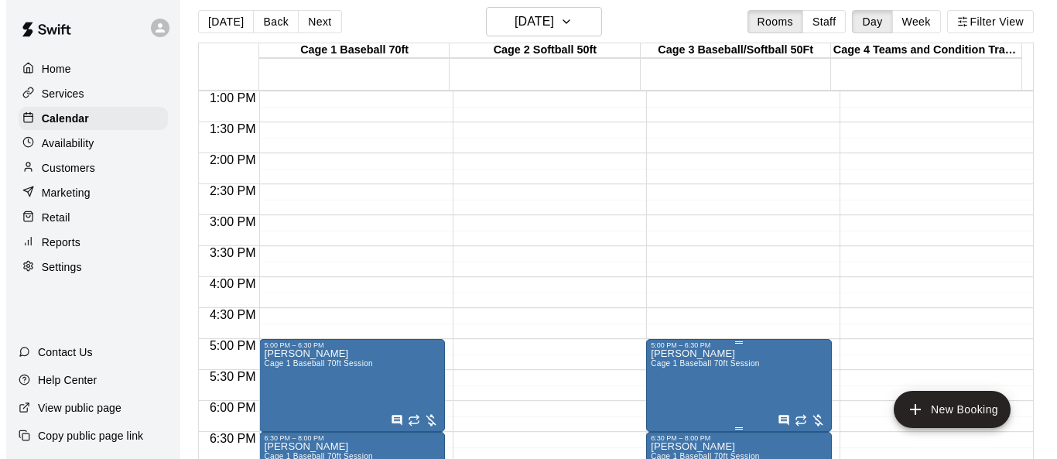
scroll to position [804, 0]
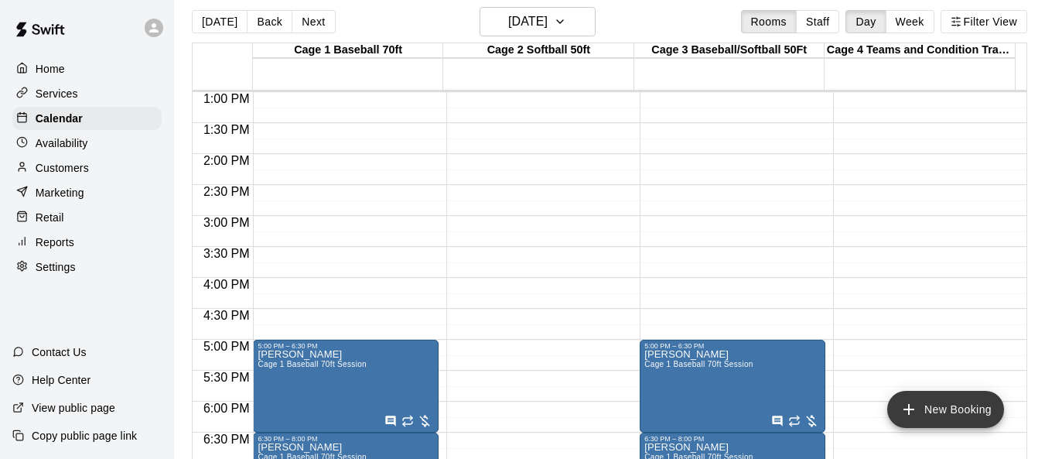
click at [698, 408] on button "New Booking" at bounding box center [945, 409] width 117 height 37
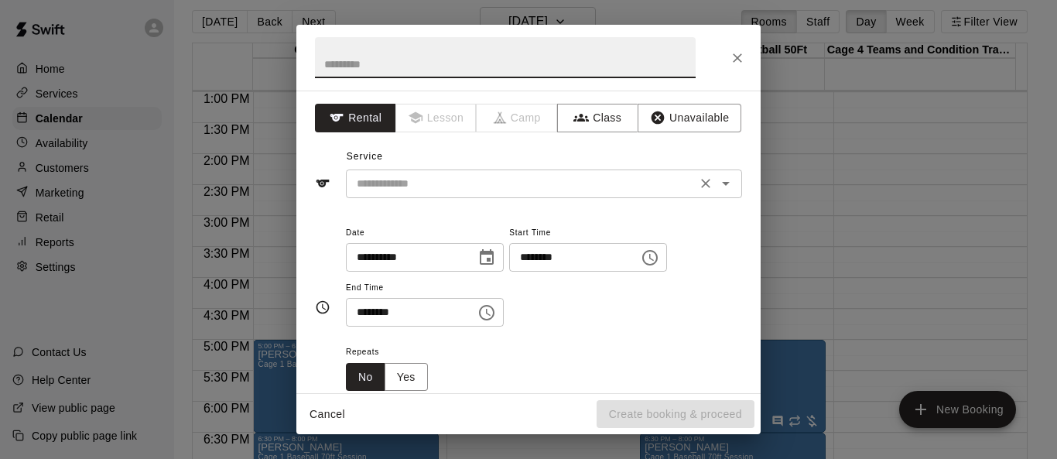
click at [698, 193] on div "​" at bounding box center [544, 183] width 396 height 29
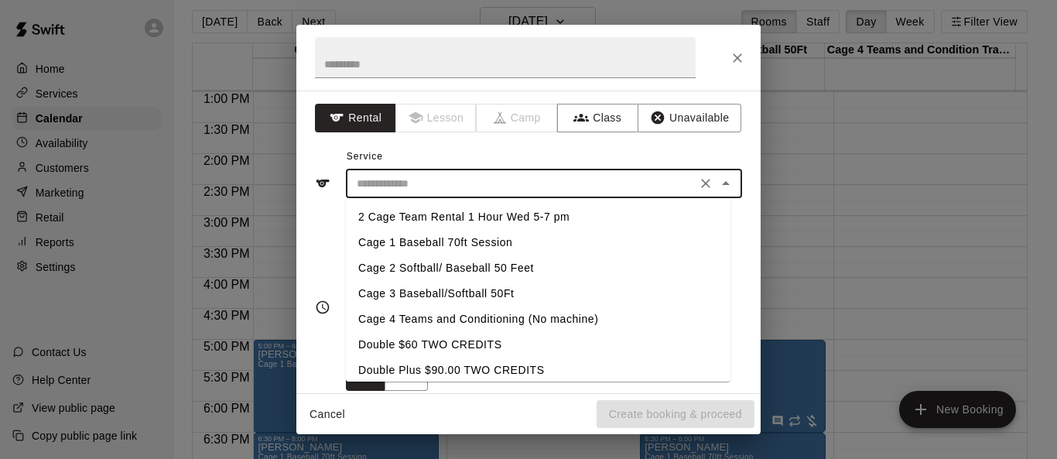
click at [543, 269] on li "Cage 2 Softball/ Baseball 50 Feet" at bounding box center [538, 268] width 384 height 26
type input "**********"
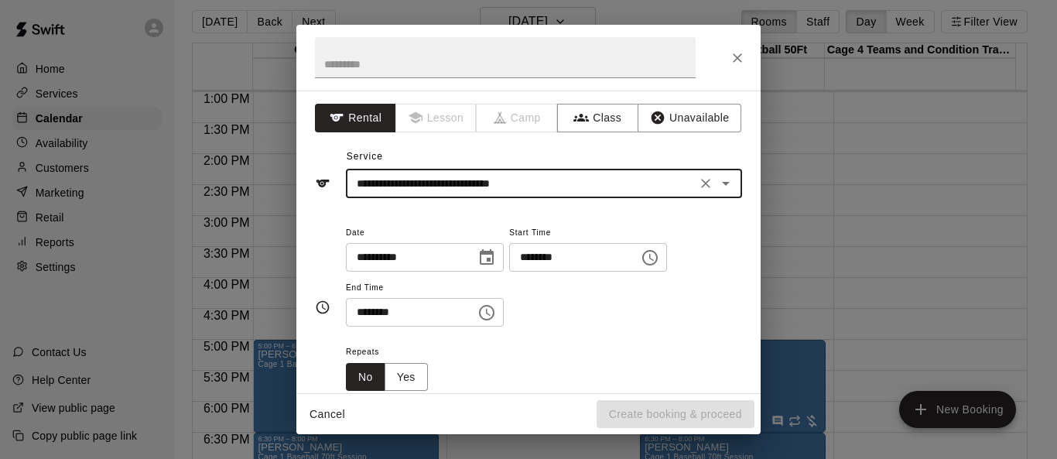
click at [659, 258] on icon "Choose time, selected time is 7:00 AM" at bounding box center [650, 257] width 19 height 19
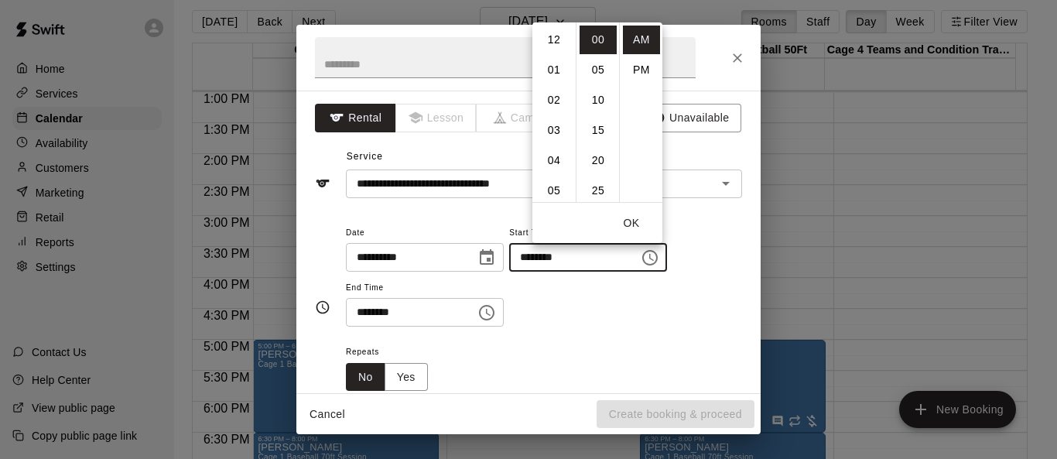
scroll to position [211, 0]
click at [553, 98] on li "04" at bounding box center [553, 104] width 37 height 29
click at [604, 68] on li "30" at bounding box center [597, 66] width 37 height 29
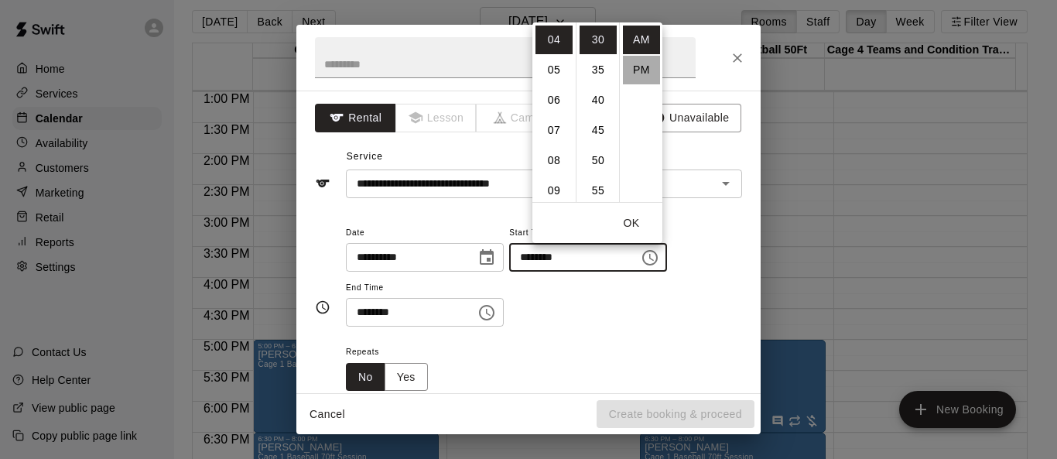
click at [635, 67] on li "PM" at bounding box center [641, 70] width 37 height 29
type input "********"
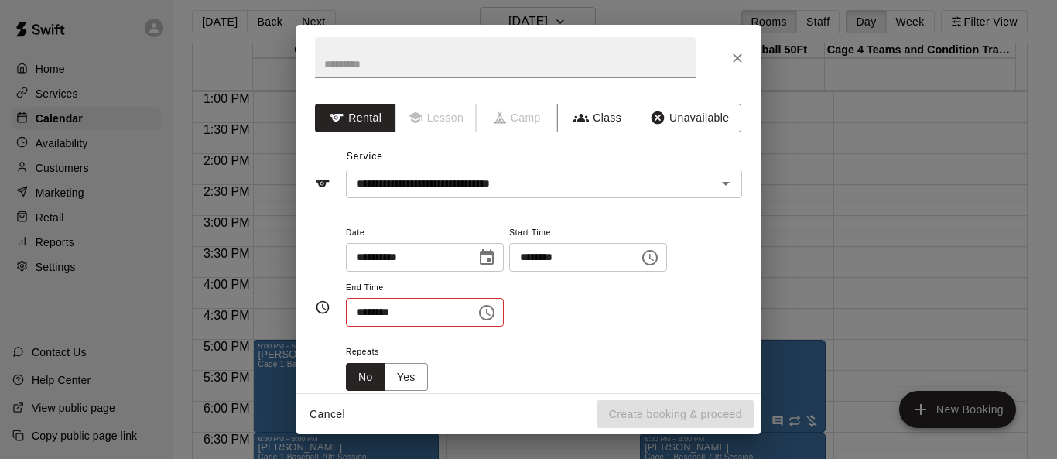
scroll to position [28, 0]
click at [496, 312] on icon "Choose time, selected time is 7:30 AM" at bounding box center [486, 312] width 19 height 19
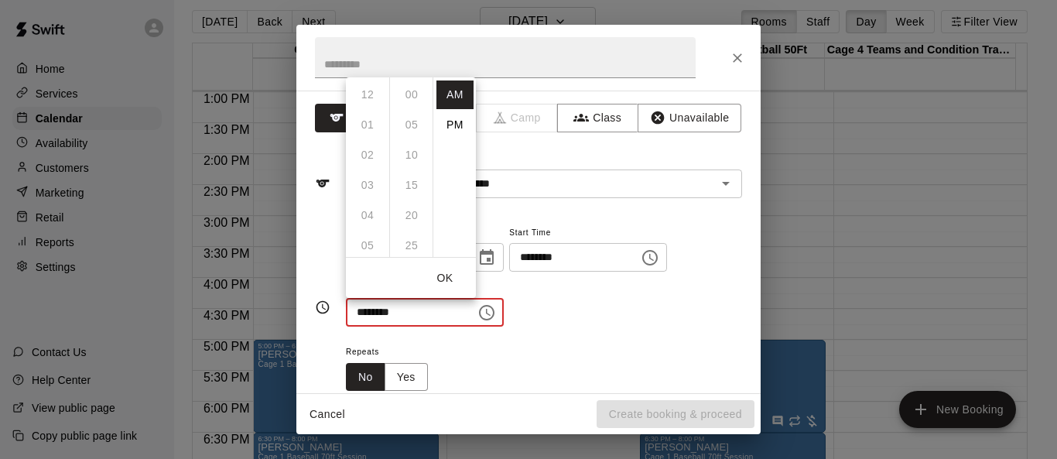
scroll to position [181, 0]
click at [457, 120] on li "PM" at bounding box center [454, 125] width 37 height 29
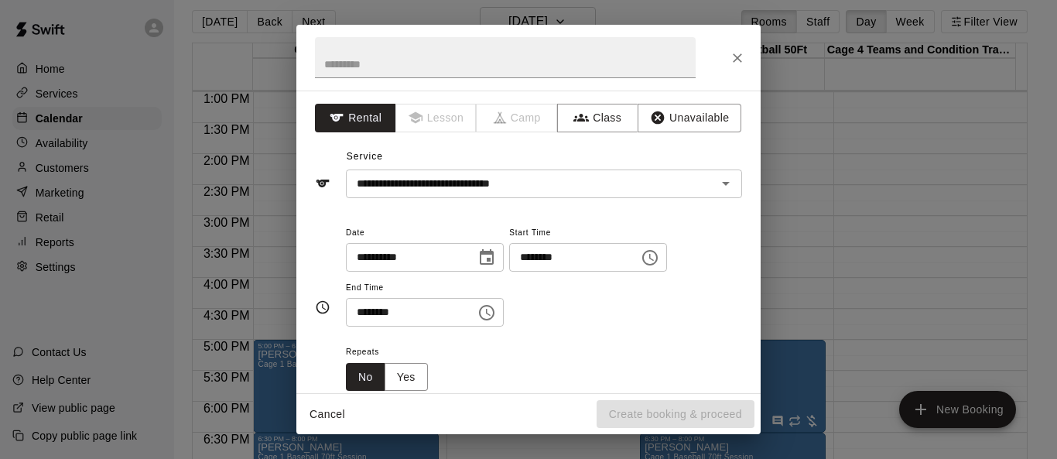
scroll to position [28, 0]
click at [494, 308] on icon "Choose time, selected time is 7:30 PM" at bounding box center [486, 312] width 15 height 15
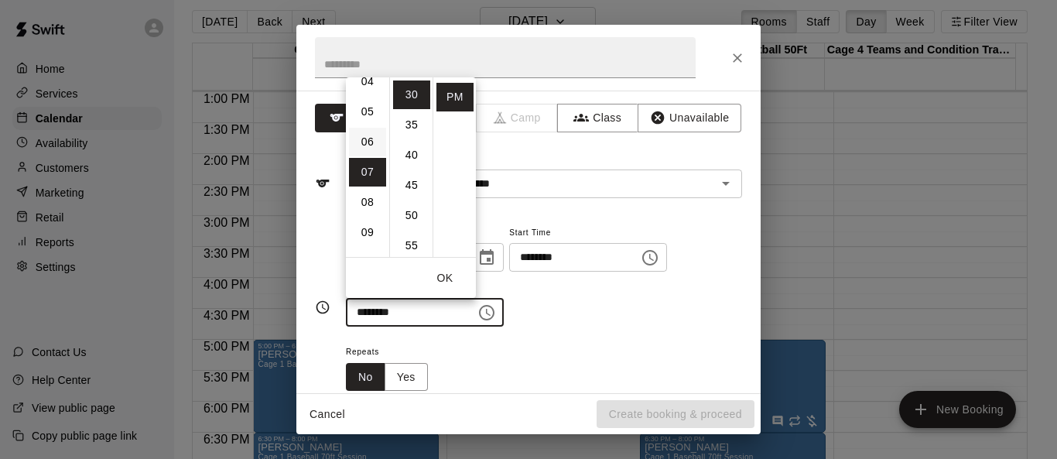
click at [366, 137] on li "06" at bounding box center [367, 142] width 37 height 29
type input "********"
click at [446, 271] on button "OK" at bounding box center [445, 278] width 50 height 29
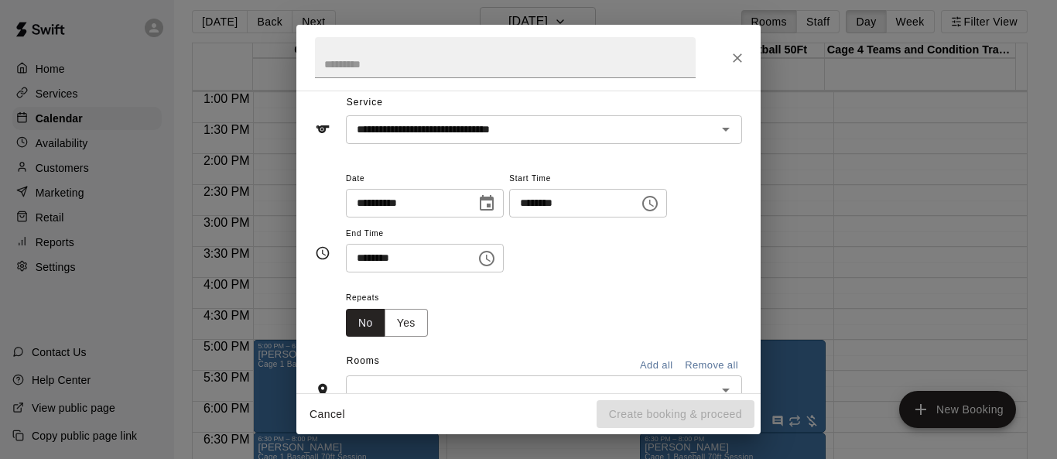
scroll to position [77, 0]
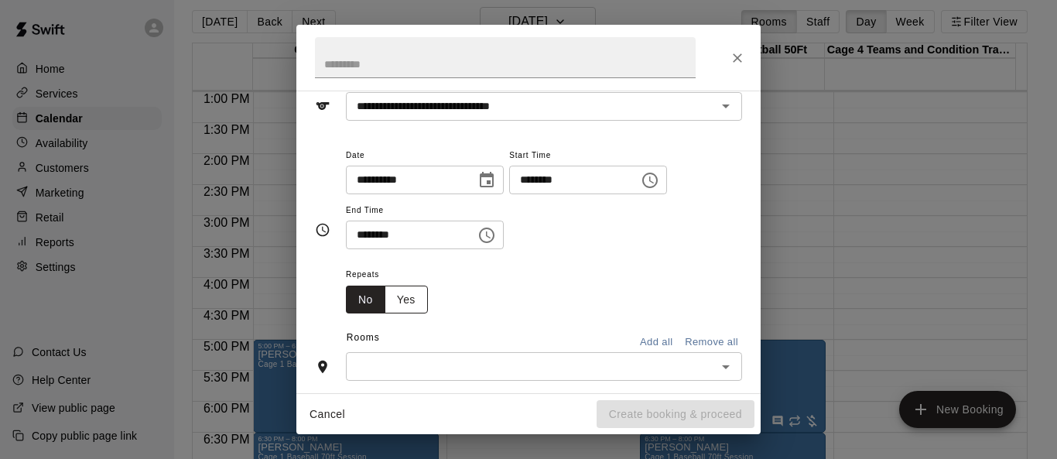
click at [420, 296] on button "Yes" at bounding box center [405, 299] width 43 height 29
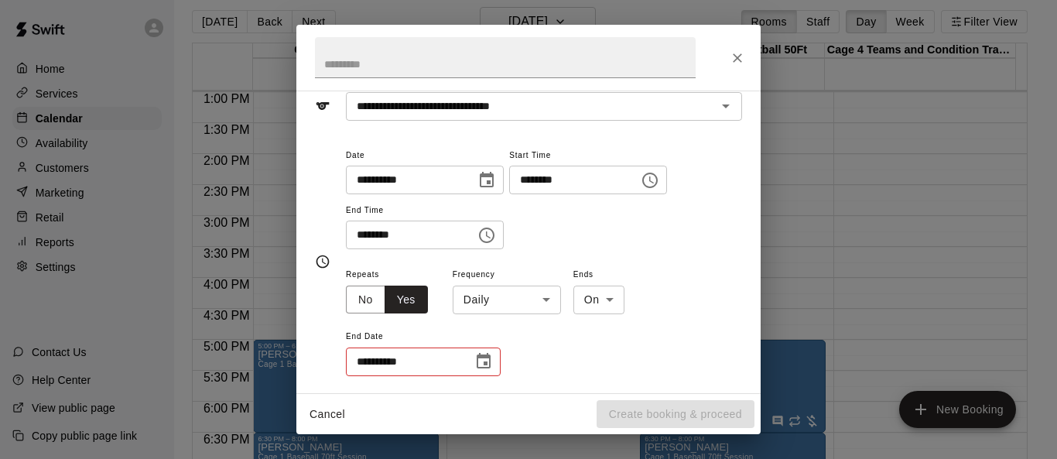
click at [549, 303] on body "Home Services Calendar Availability Customers Marketing Retail Reports Settings…" at bounding box center [528, 229] width 1057 height 483
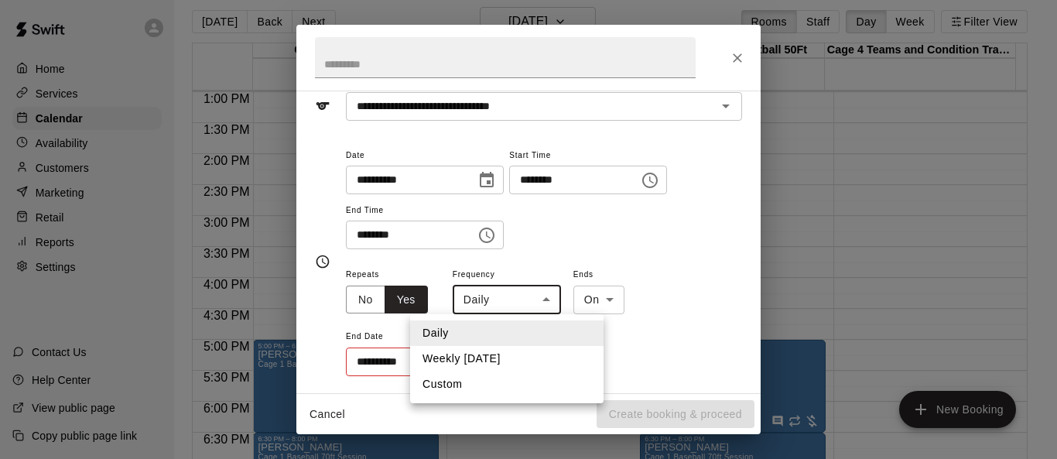
click at [531, 350] on li "Weekly [DATE]" at bounding box center [506, 359] width 193 height 26
type input "******"
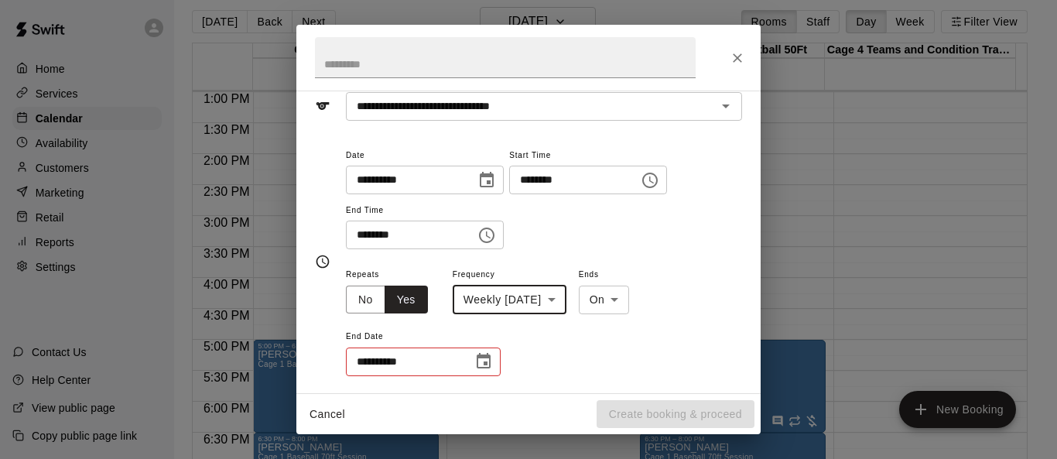
click at [489, 364] on icon "Choose date" at bounding box center [484, 360] width 14 height 15
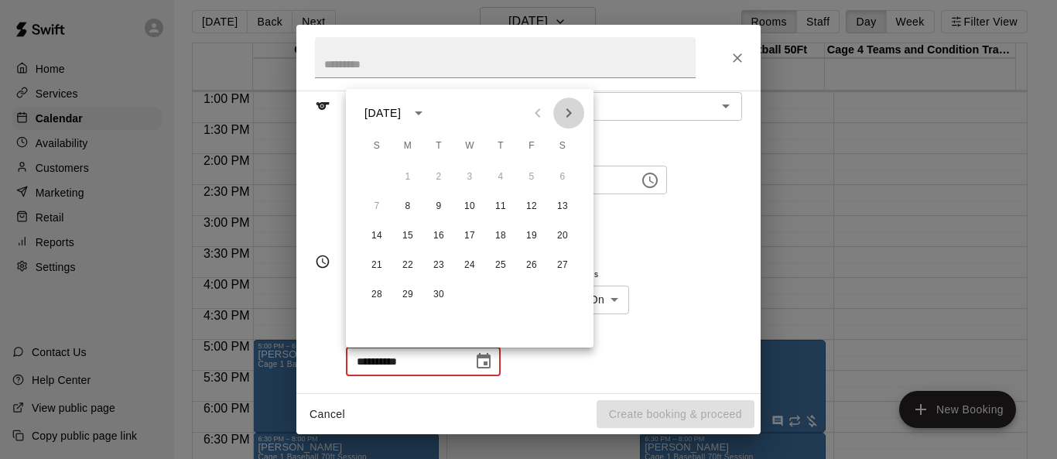
click at [573, 114] on icon "Next month" at bounding box center [568, 113] width 19 height 19
click at [369, 319] on button "30" at bounding box center [377, 324] width 28 height 28
type input "**********"
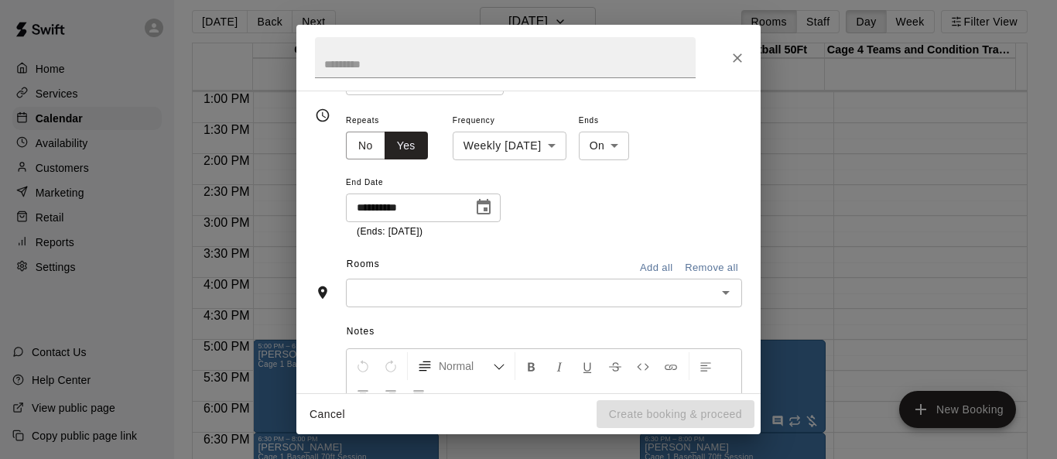
scroll to position [232, 0]
click at [698, 295] on icon "Open" at bounding box center [725, 291] width 19 height 19
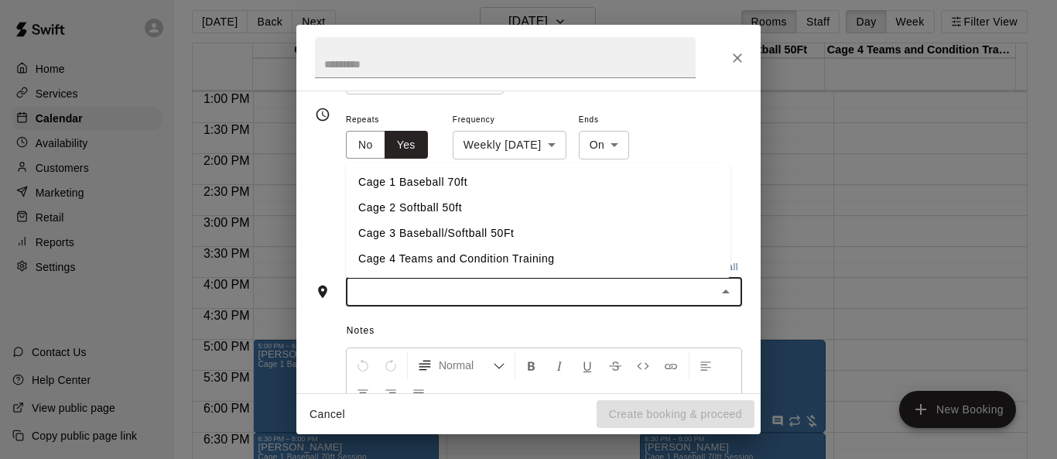
click at [507, 201] on li "Cage 2 Softball 50ft" at bounding box center [538, 208] width 384 height 26
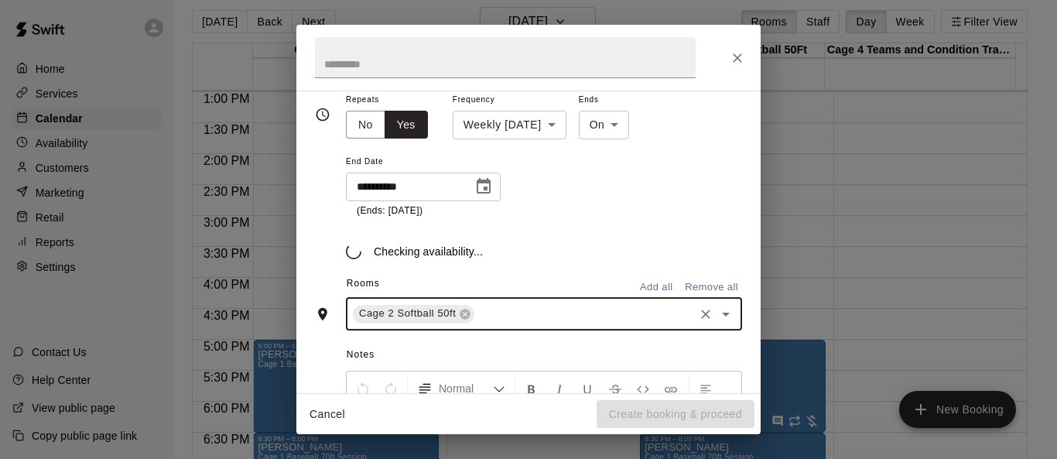
scroll to position [261, 0]
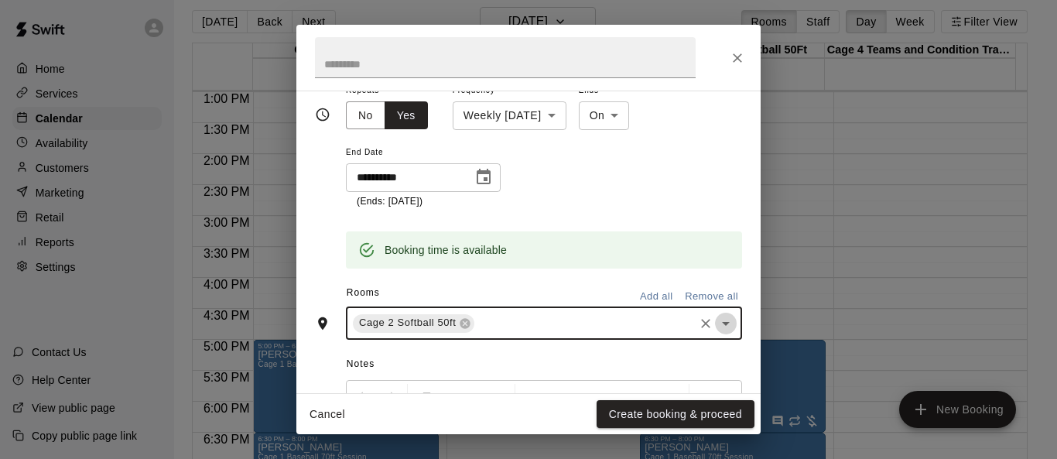
click at [698, 313] on button "Open" at bounding box center [726, 324] width 22 height 22
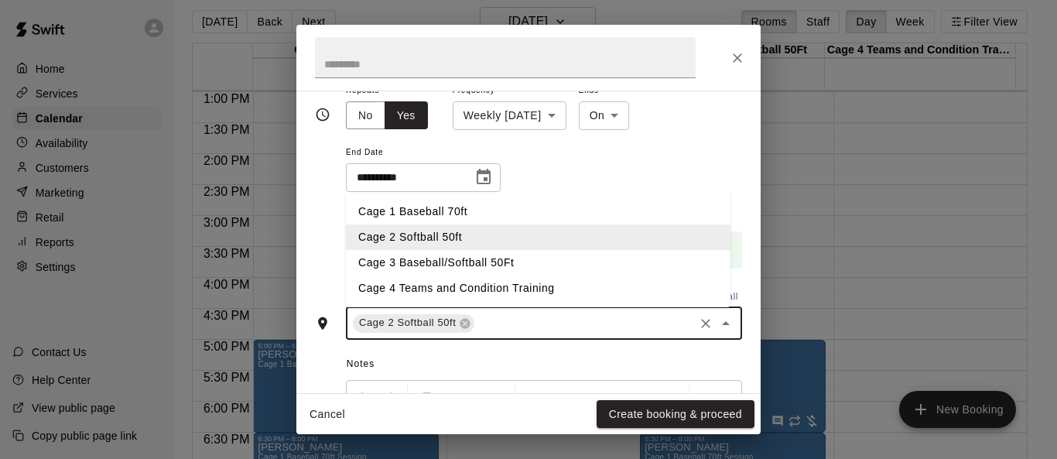
click at [572, 295] on li "Cage 4 Teams and Condition Training" at bounding box center [538, 288] width 384 height 26
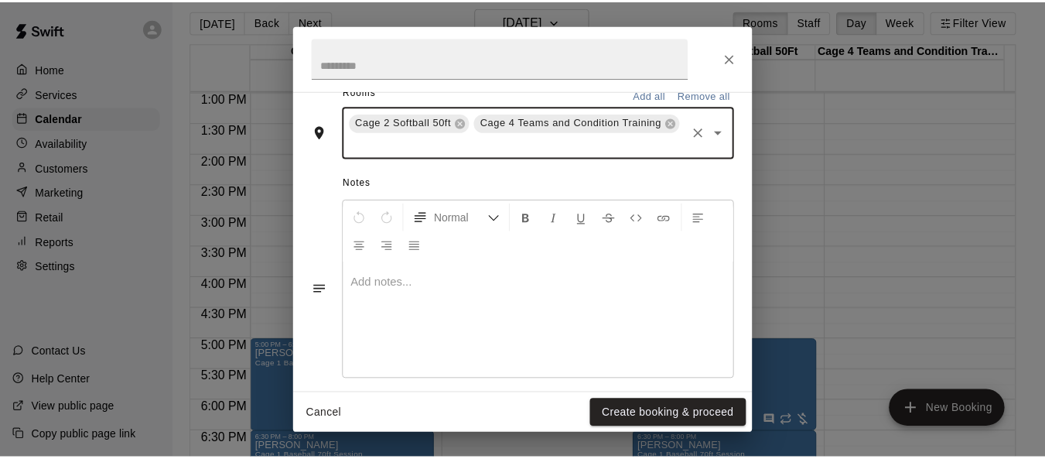
scroll to position [480, 0]
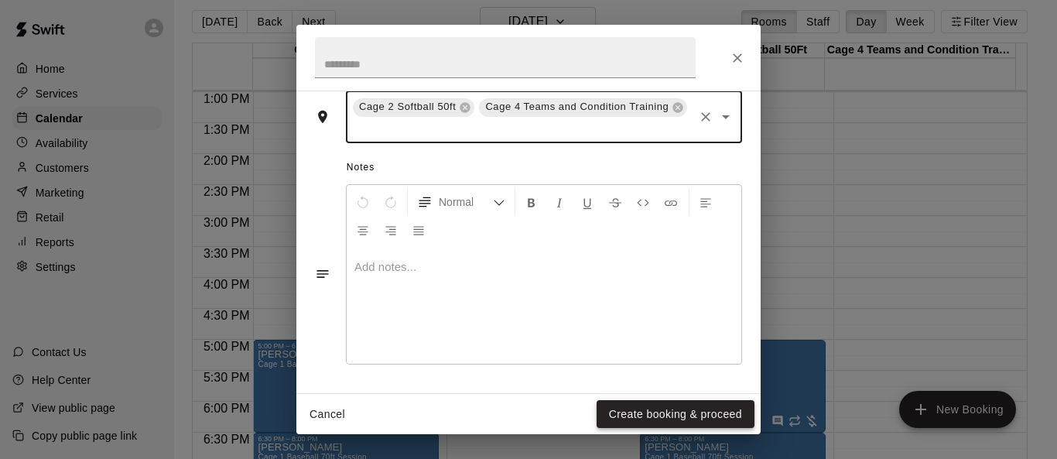
click at [698, 409] on button "Create booking & proceed" at bounding box center [675, 414] width 158 height 29
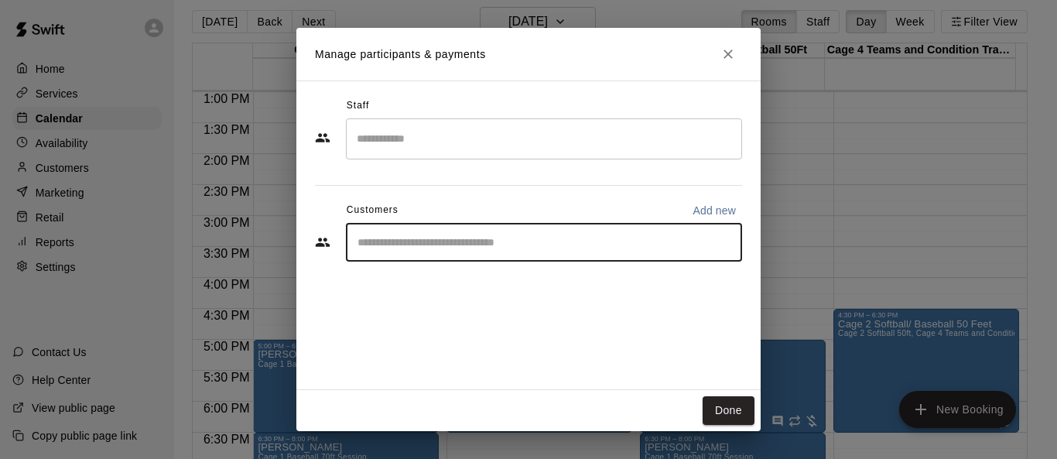
click at [455, 247] on input "Start typing to search customers..." at bounding box center [544, 241] width 382 height 15
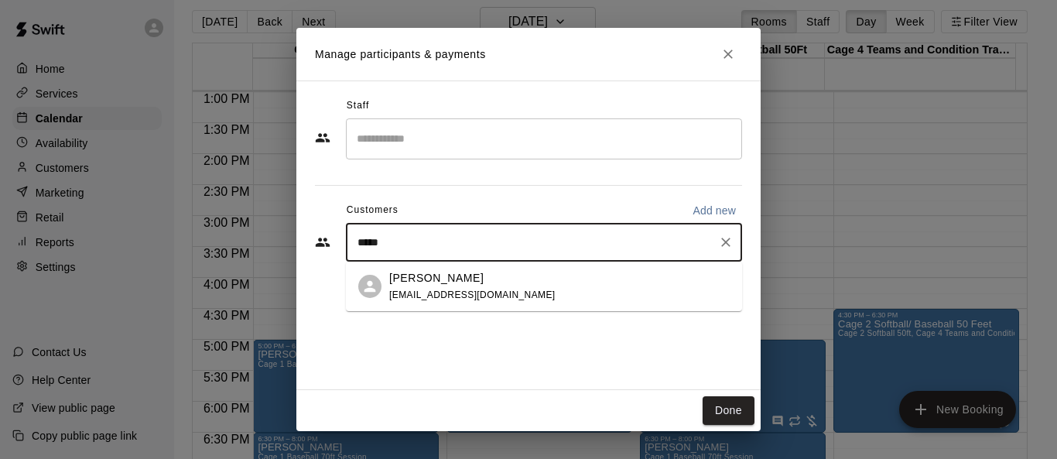
type input "***"
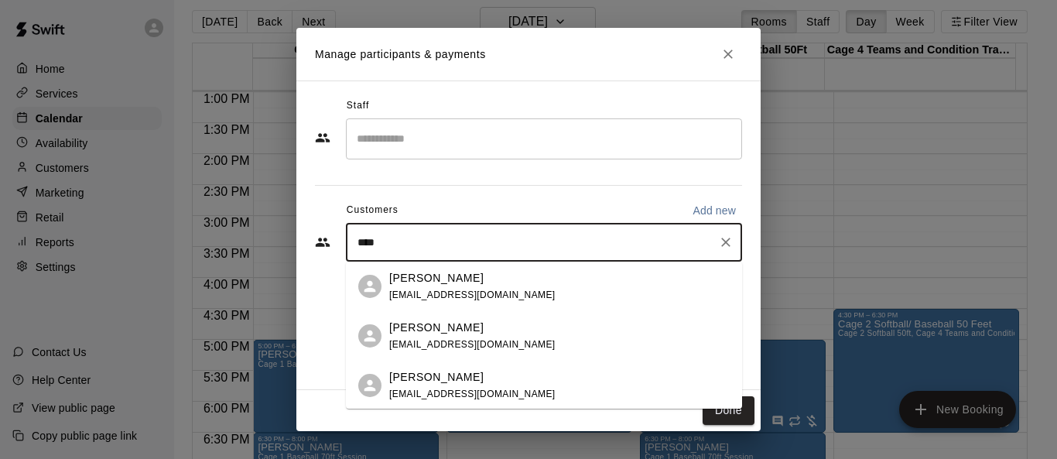
click at [443, 376] on p "[PERSON_NAME]" at bounding box center [436, 377] width 94 height 16
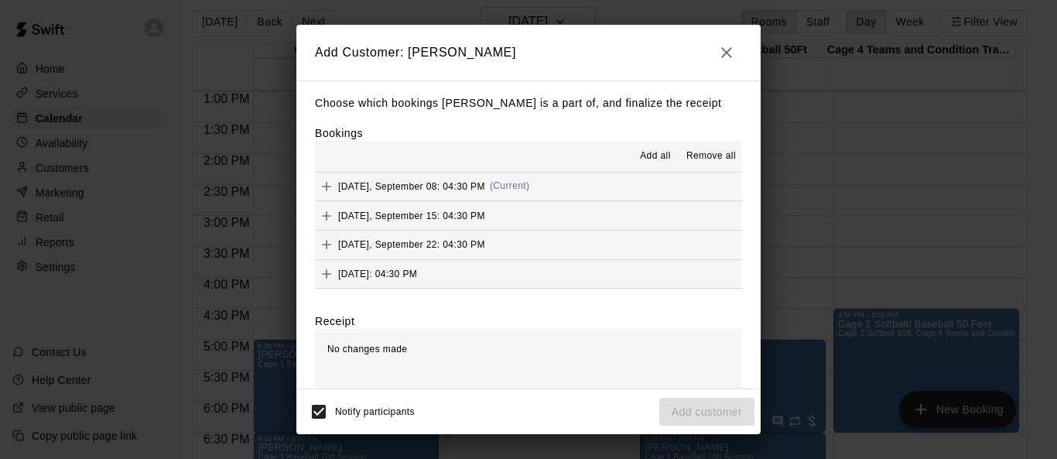
click at [641, 164] on span "Add all" at bounding box center [655, 156] width 31 height 15
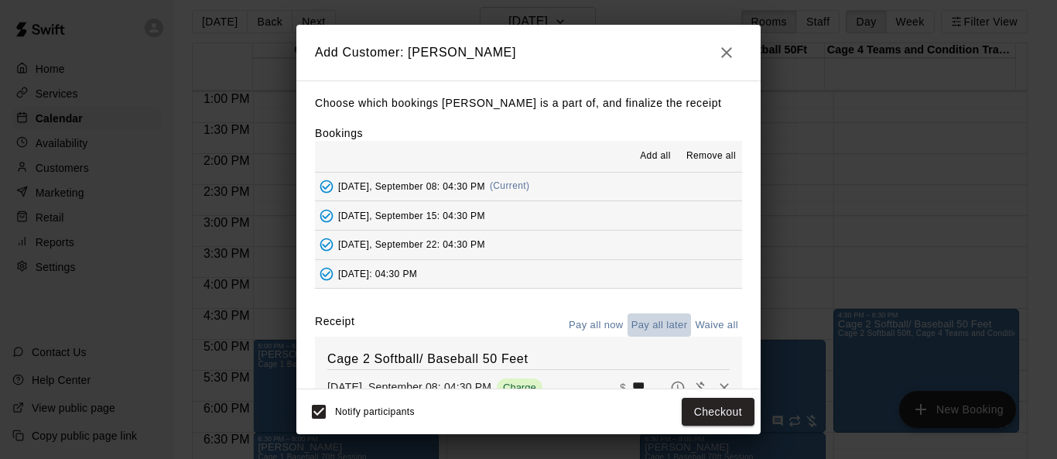
click at [656, 325] on button "Pay all later" at bounding box center [659, 325] width 64 height 24
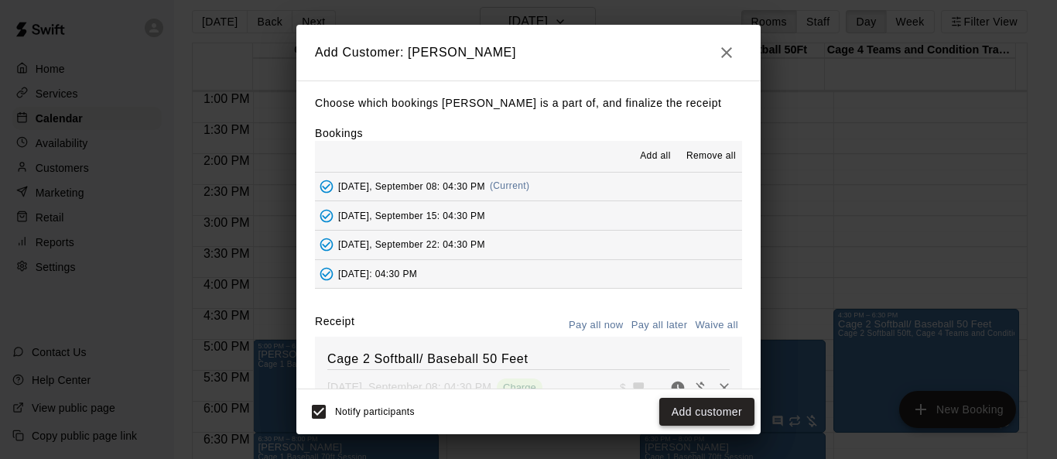
click at [698, 413] on button "Add customer" at bounding box center [706, 412] width 95 height 29
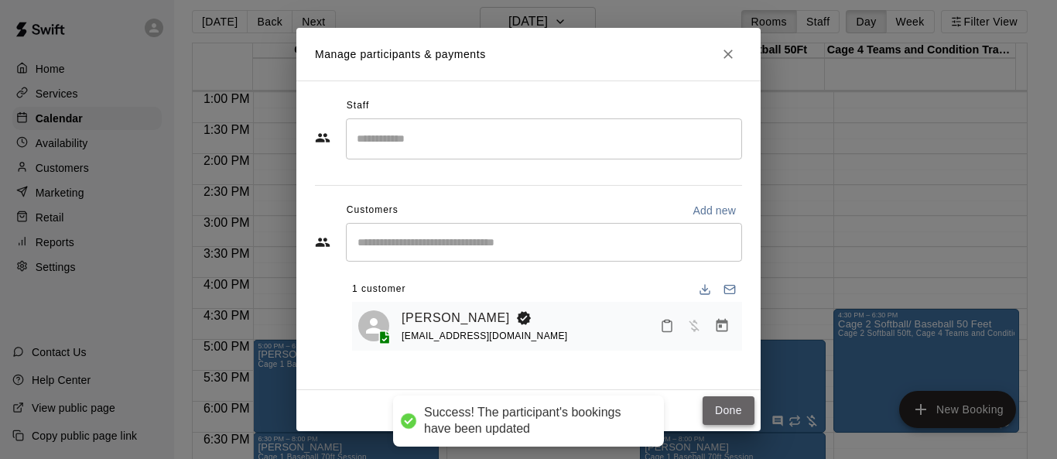
click at [698, 413] on button "Done" at bounding box center [728, 410] width 52 height 29
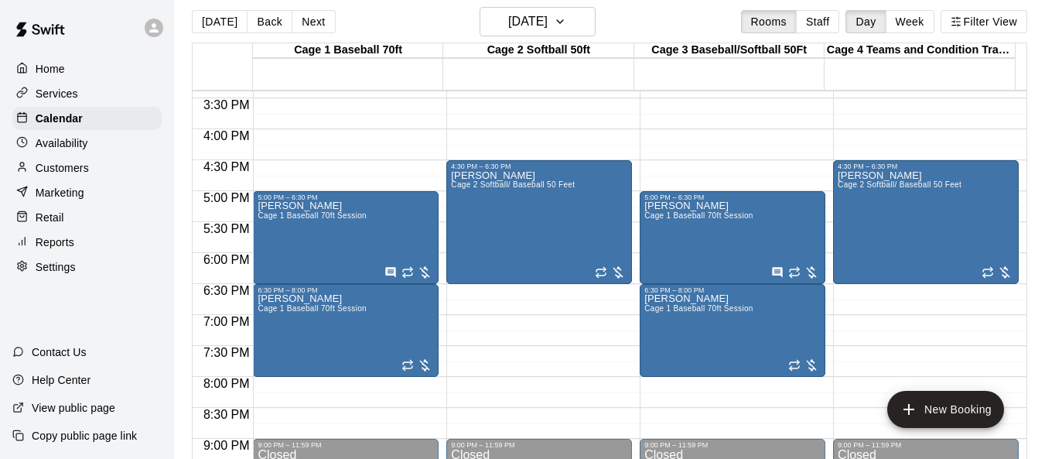
scroll to position [958, 0]
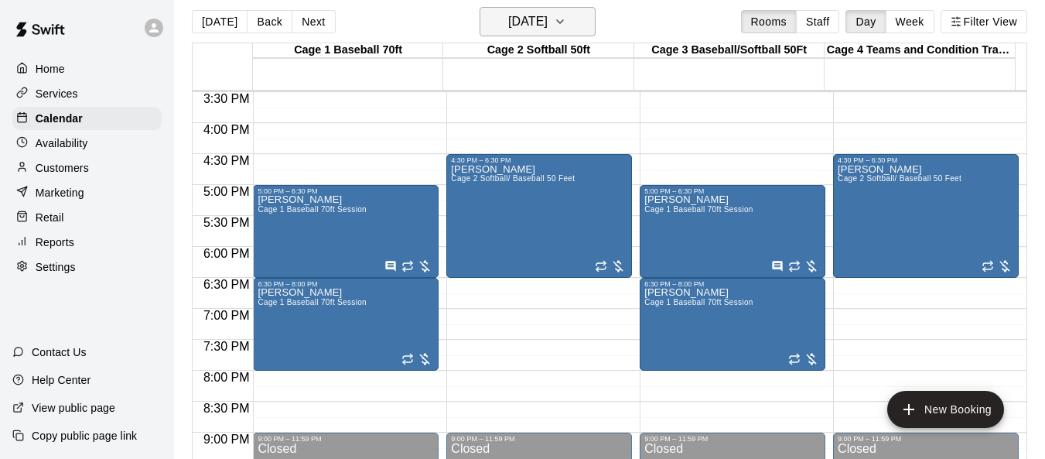
click at [566, 29] on icon "button" at bounding box center [560, 21] width 12 height 19
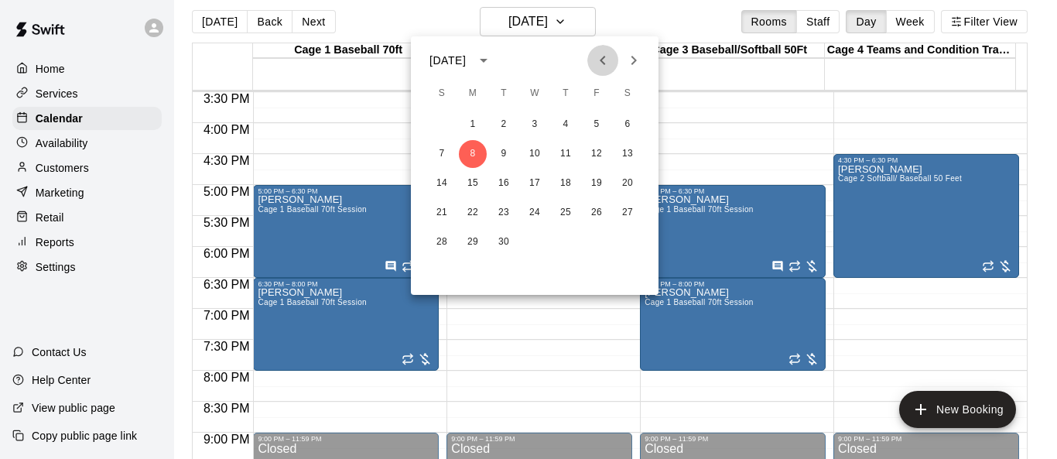
click at [602, 61] on icon "Previous month" at bounding box center [602, 60] width 5 height 9
click at [638, 70] on button "Next month" at bounding box center [633, 60] width 31 height 31
click at [599, 128] on button "5" at bounding box center [596, 125] width 28 height 28
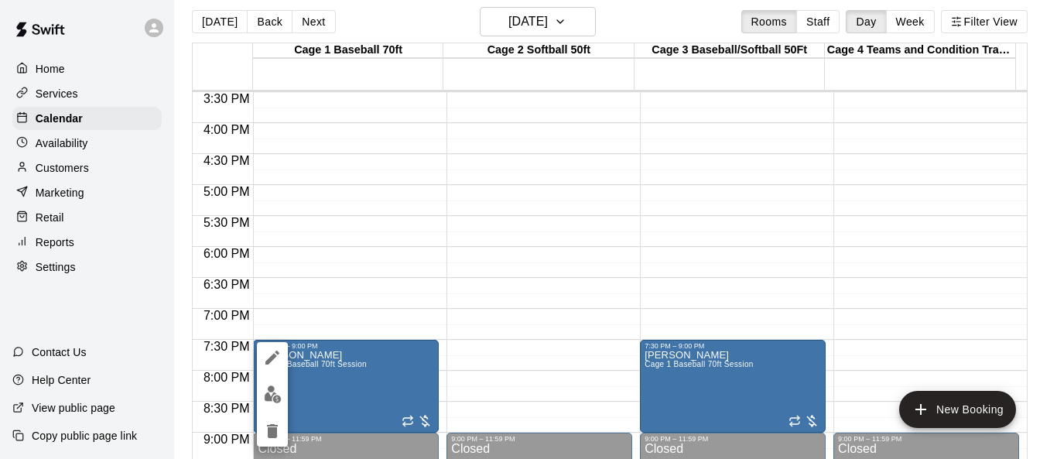
click at [275, 429] on icon "delete" at bounding box center [272, 431] width 11 height 14
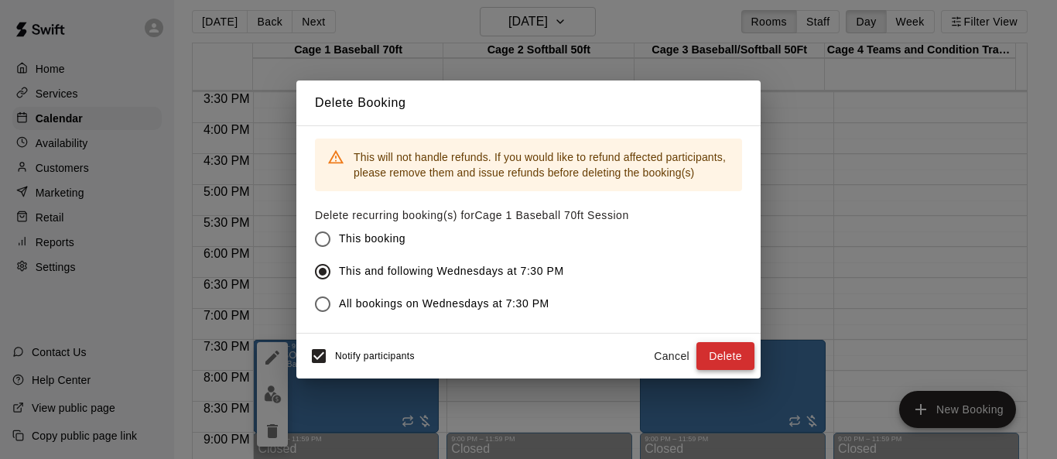
click at [698, 356] on button "Delete" at bounding box center [725, 356] width 58 height 29
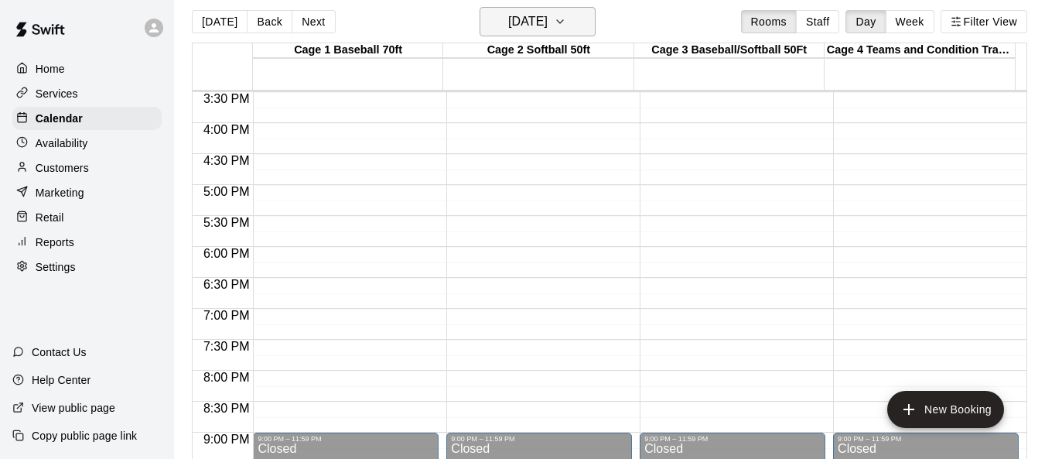
click at [584, 23] on button "[DATE]" at bounding box center [538, 21] width 116 height 29
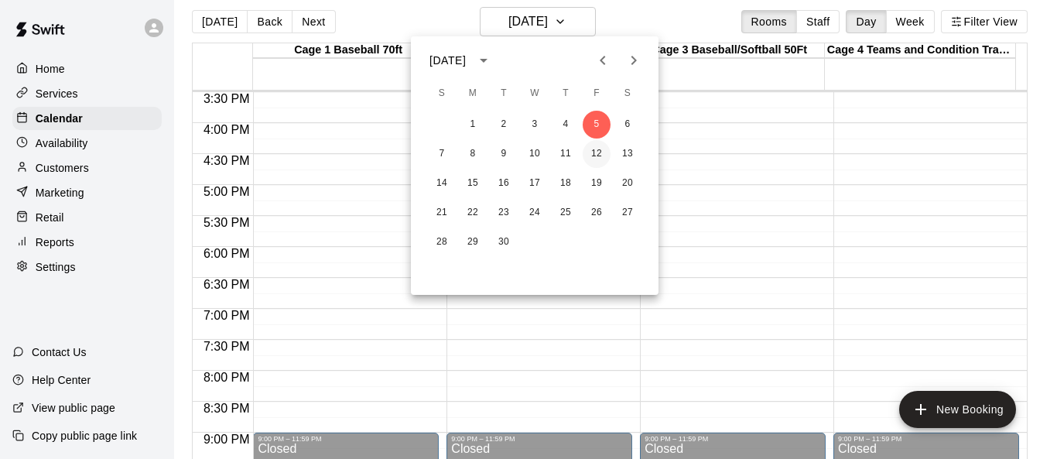
click at [603, 152] on button "12" at bounding box center [596, 154] width 28 height 28
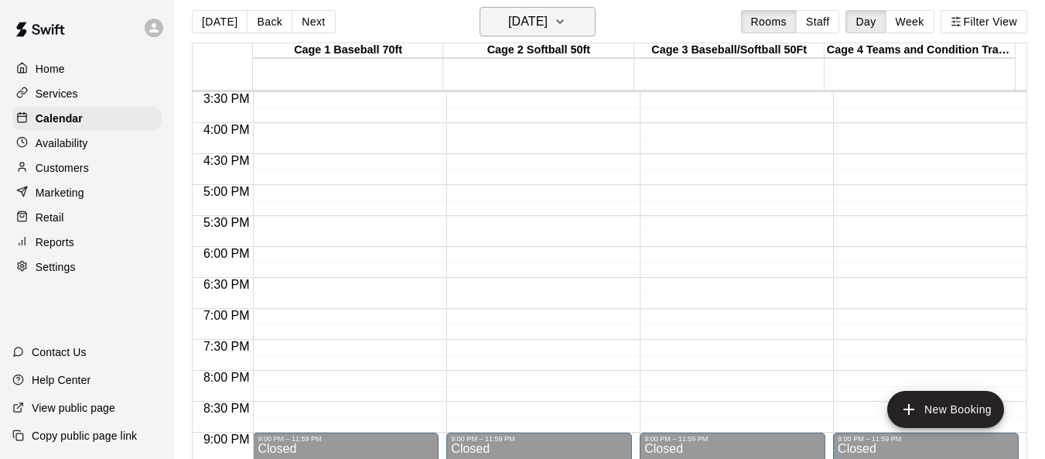
click at [566, 26] on icon "button" at bounding box center [560, 21] width 12 height 19
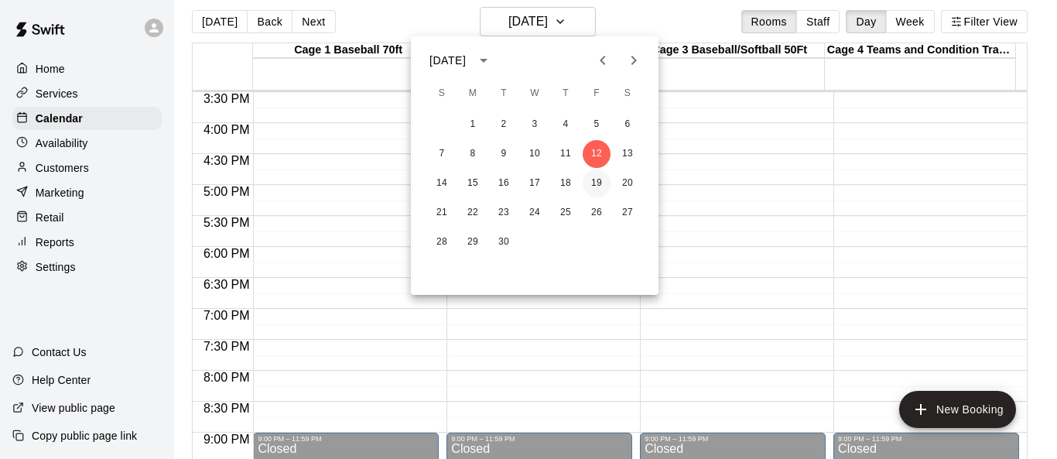
click at [605, 183] on button "19" at bounding box center [596, 183] width 28 height 28
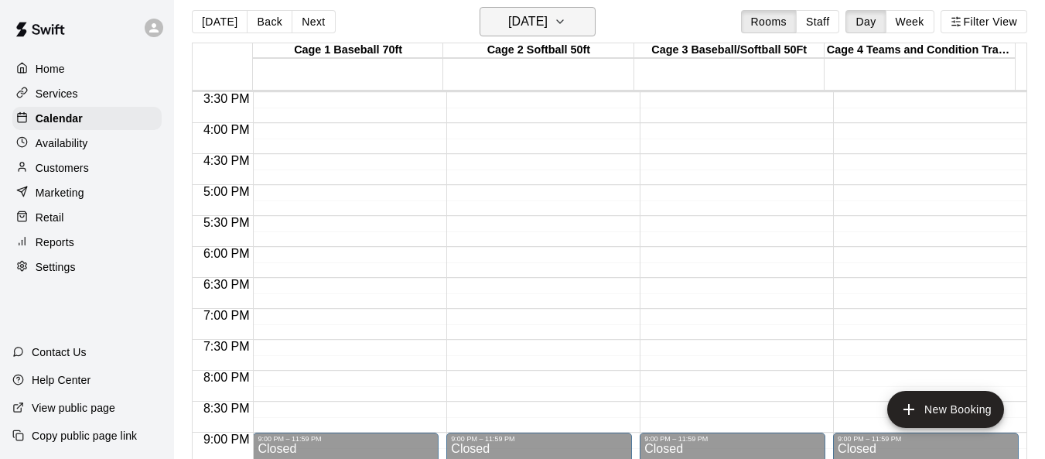
click at [583, 31] on button "[DATE]" at bounding box center [538, 21] width 116 height 29
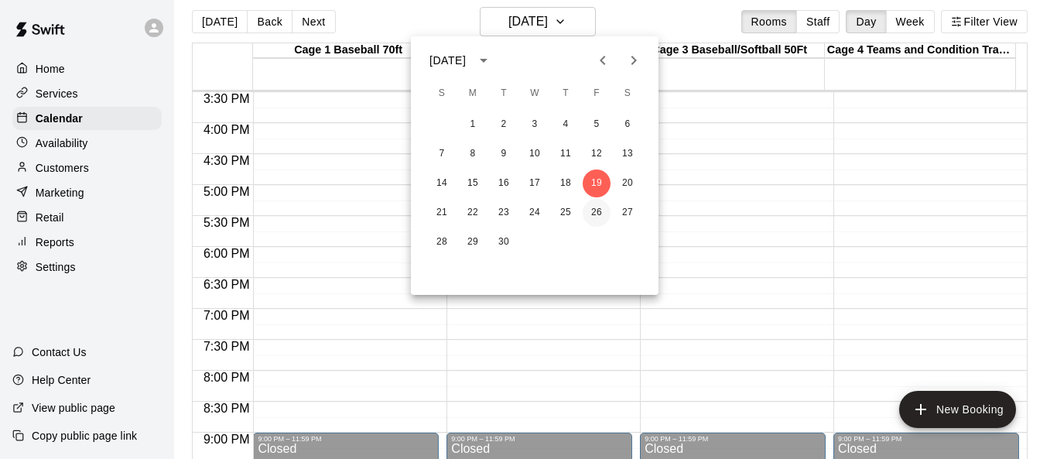
click at [596, 203] on button "26" at bounding box center [596, 213] width 28 height 28
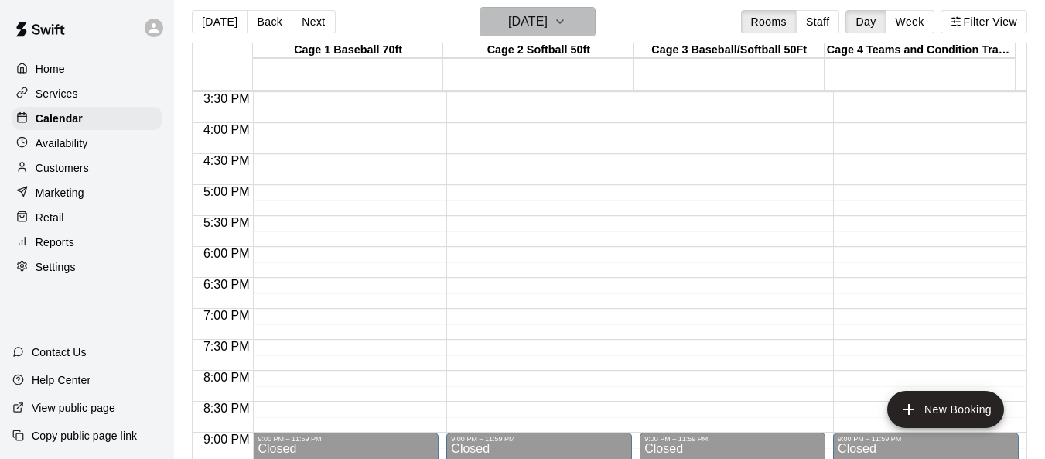
click at [576, 33] on button "[DATE]" at bounding box center [538, 21] width 116 height 29
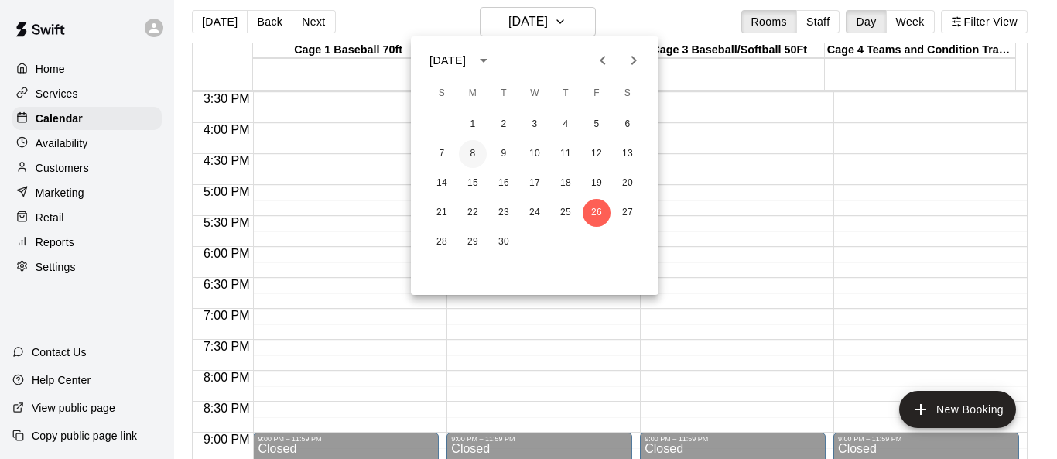
click at [477, 152] on button "8" at bounding box center [473, 154] width 28 height 28
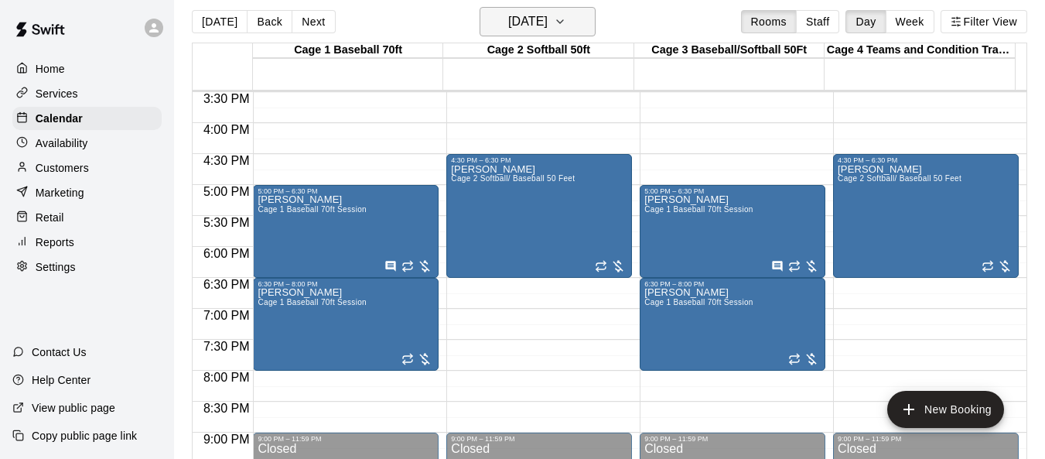
click at [593, 23] on button "[DATE]" at bounding box center [538, 21] width 116 height 29
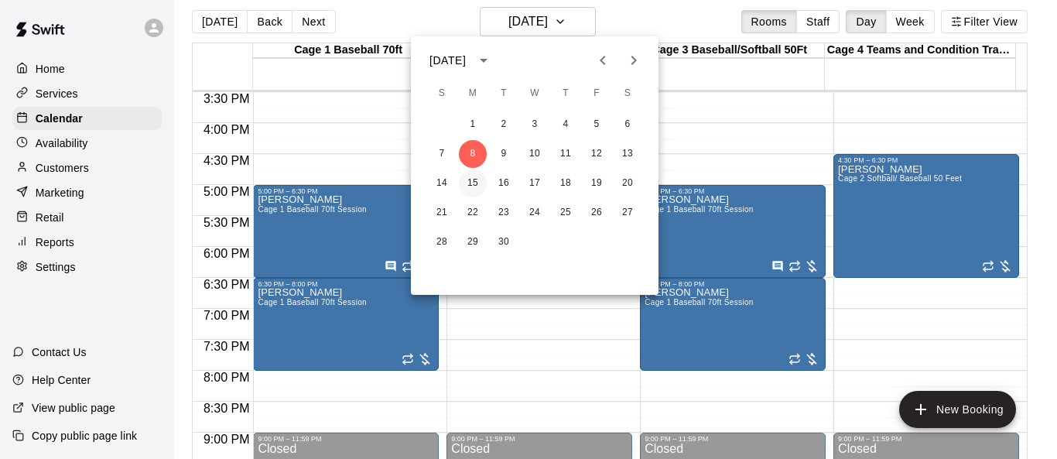
click at [477, 180] on button "15" at bounding box center [473, 183] width 28 height 28
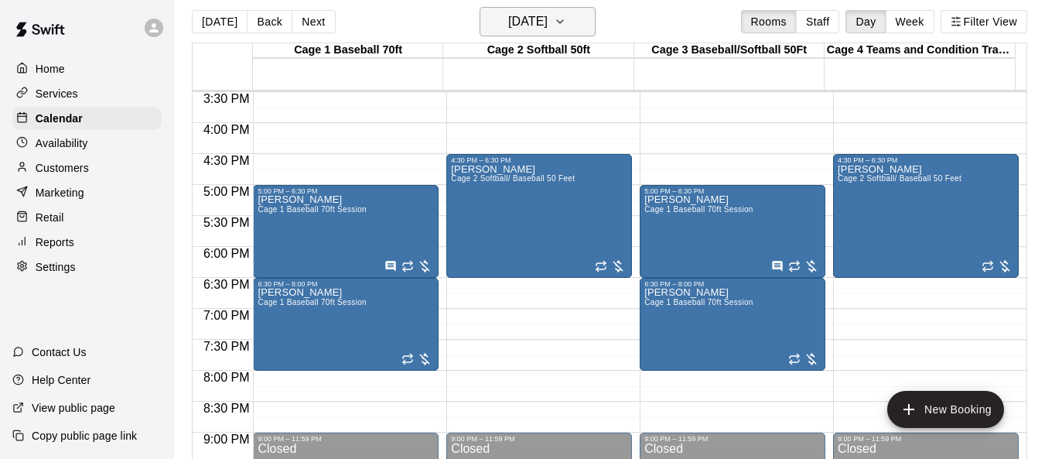
click at [582, 31] on button "[DATE]" at bounding box center [538, 21] width 116 height 29
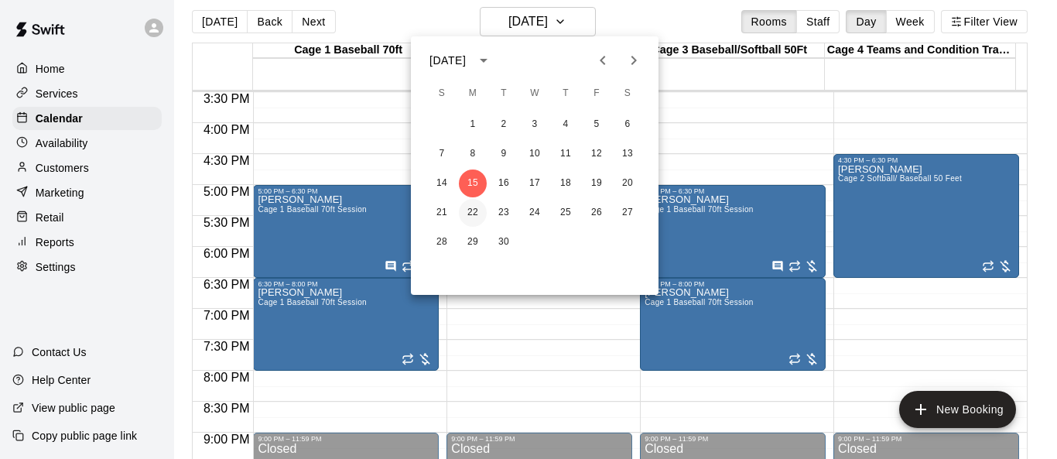
click at [472, 211] on button "22" at bounding box center [473, 213] width 28 height 28
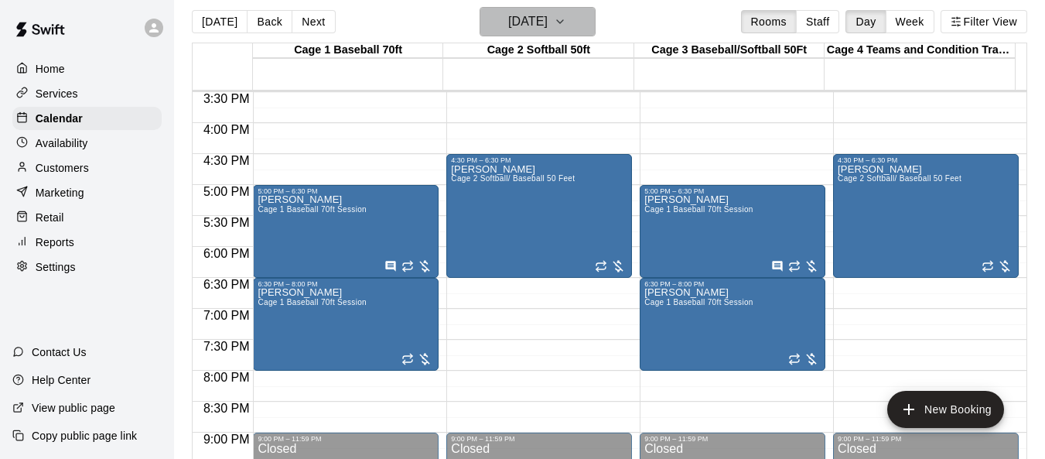
click at [582, 32] on button "[DATE]" at bounding box center [538, 21] width 116 height 29
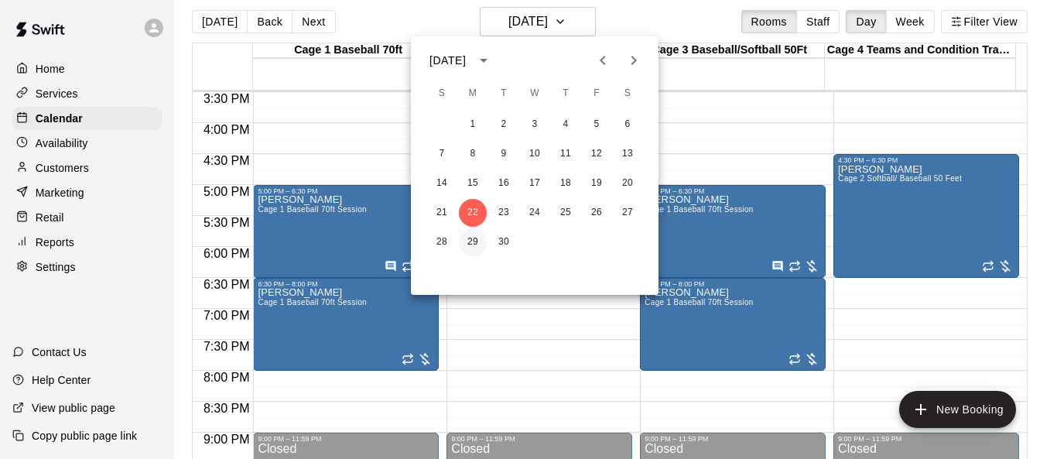
click at [468, 241] on button "29" at bounding box center [473, 242] width 28 height 28
